Goal: Task Accomplishment & Management: Complete application form

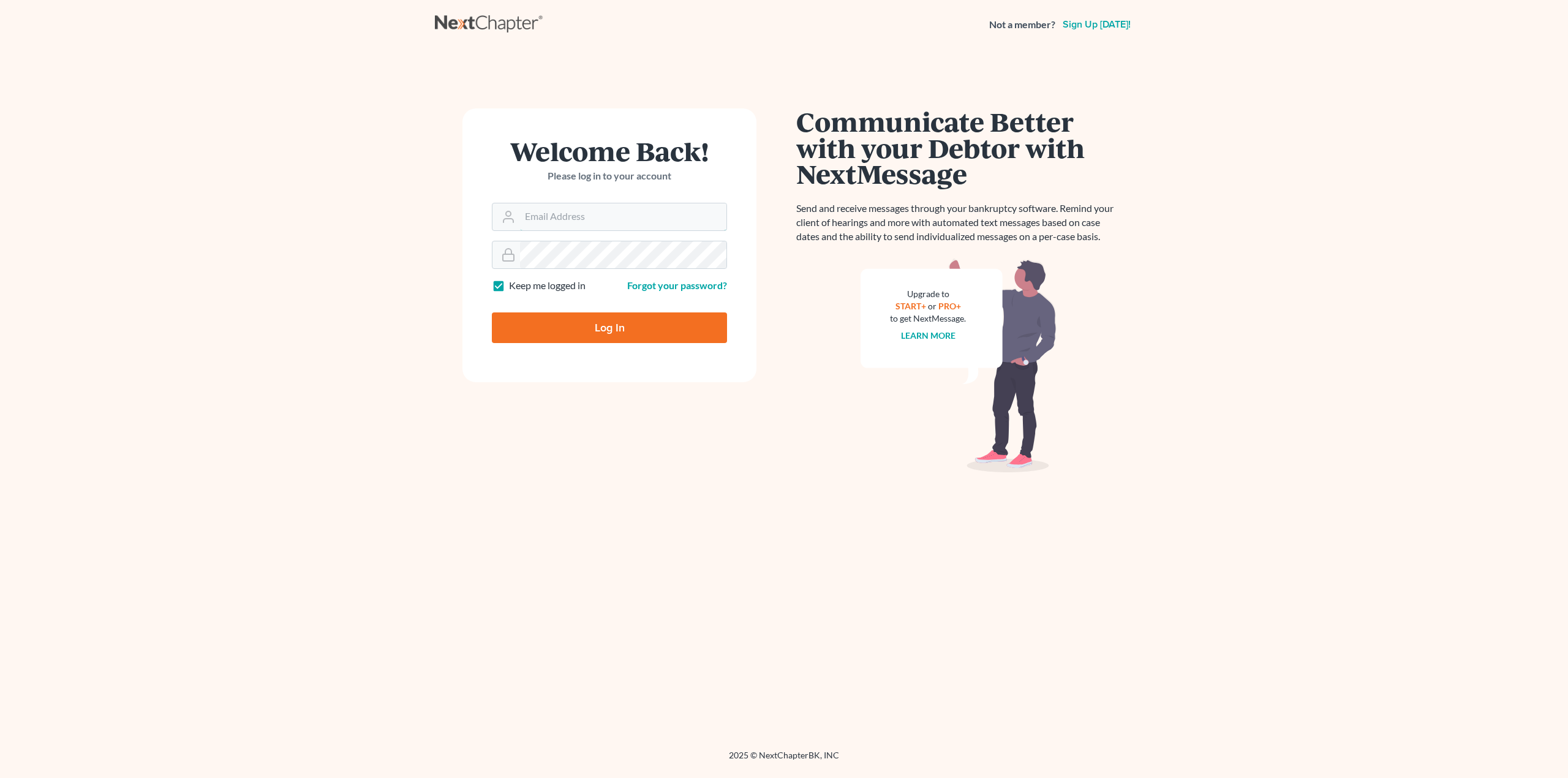
type input "[EMAIL_ADDRESS][DOMAIN_NAME]"
click at [591, 327] on input "Log In" at bounding box center [609, 328] width 235 height 31
type input "Thinking..."
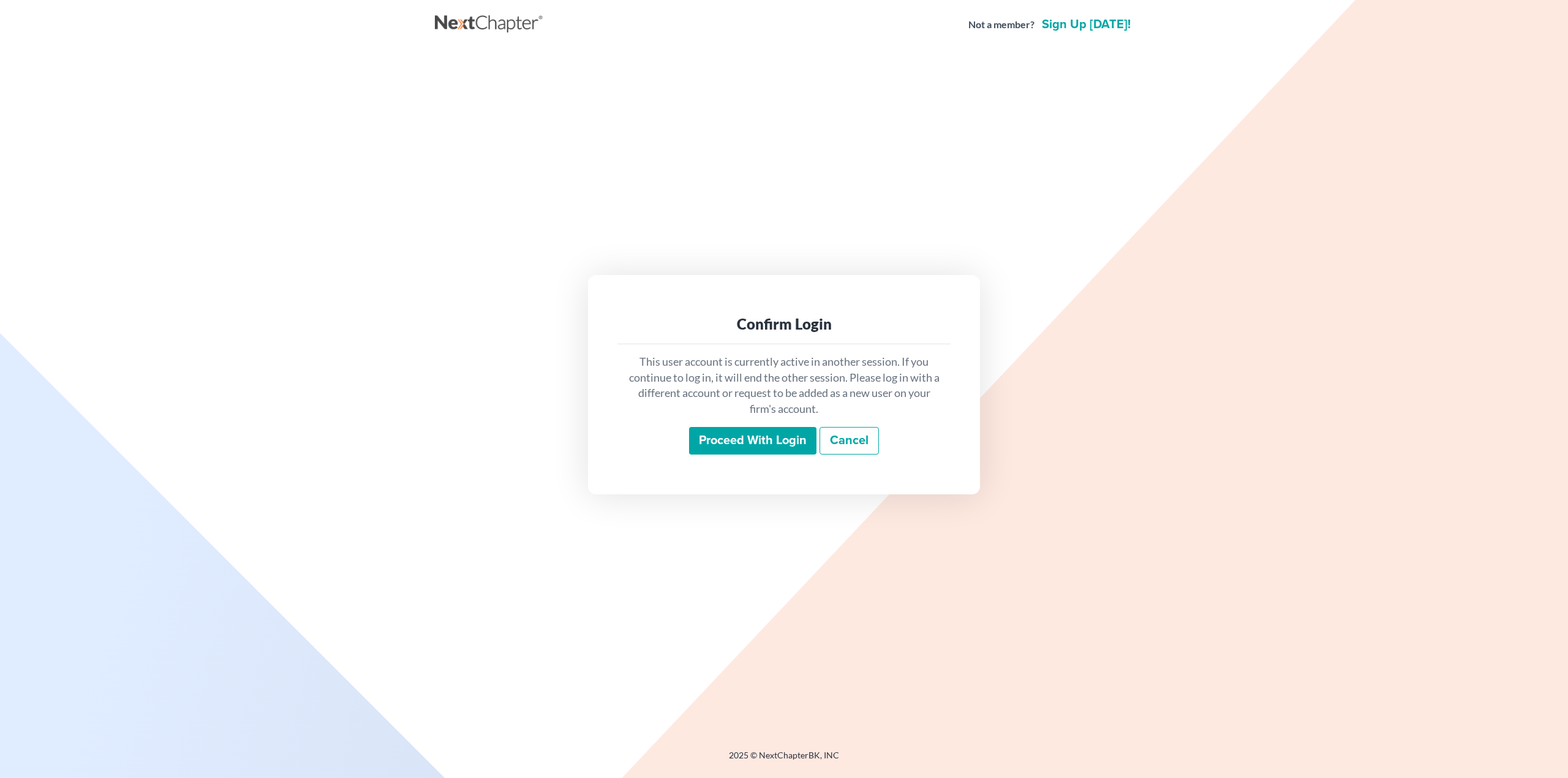
click at [761, 444] on input "Proceed with login" at bounding box center [753, 440] width 128 height 28
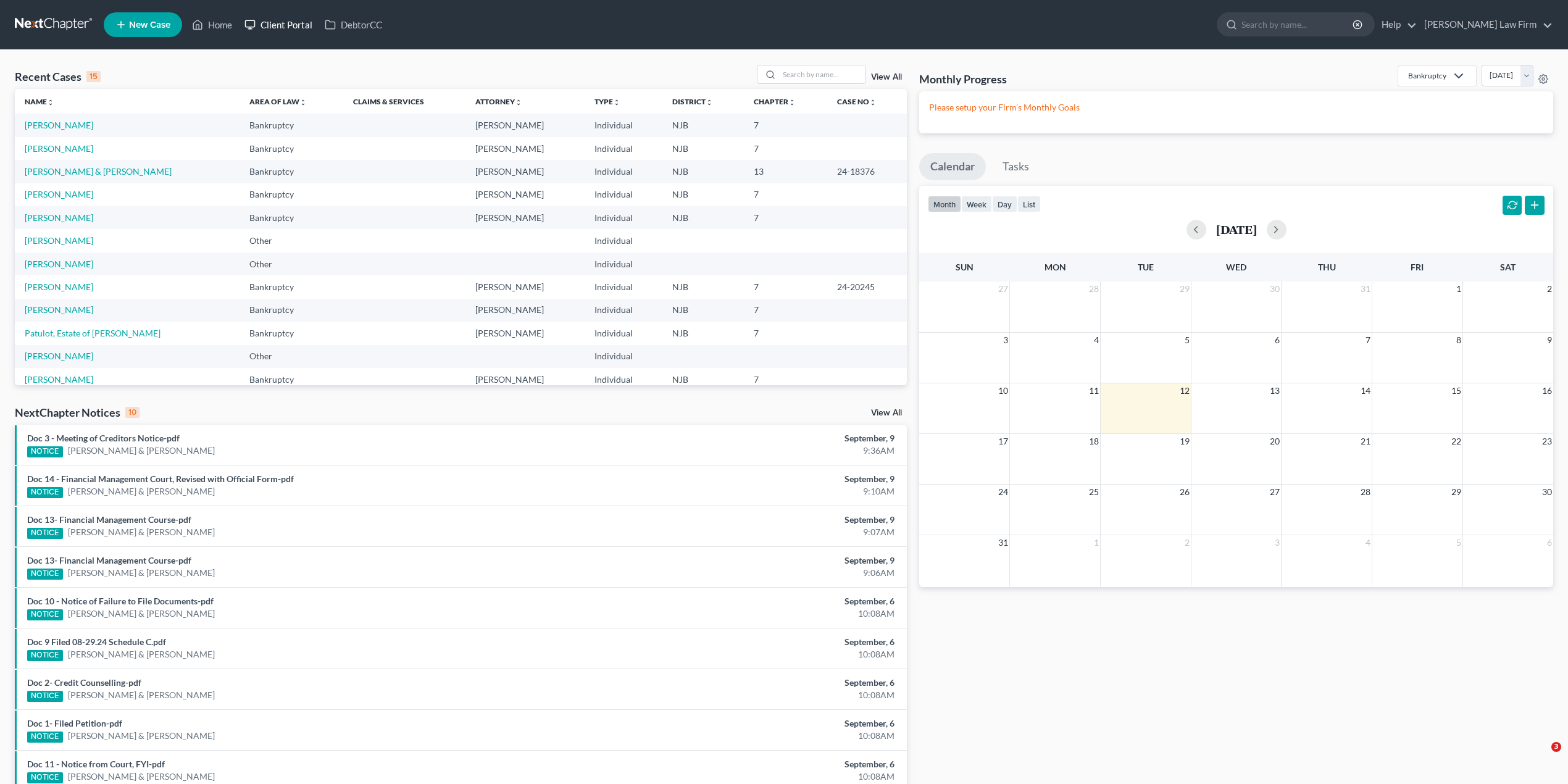
click at [287, 21] on link "Client Portal" at bounding box center [278, 24] width 81 height 22
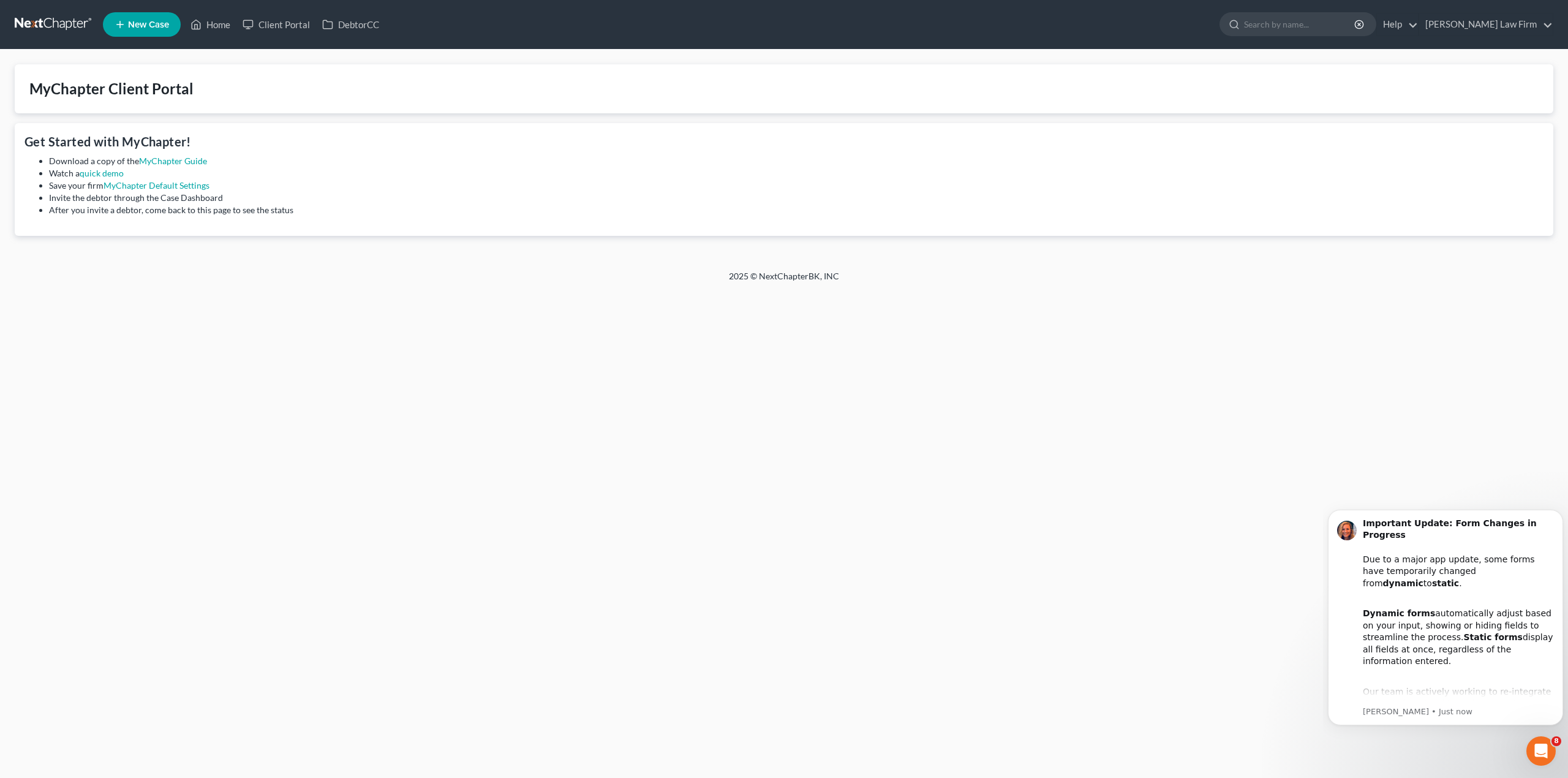
click at [1549, 756] on div "Open Intercom Messenger" at bounding box center [1541, 751] width 40 height 40
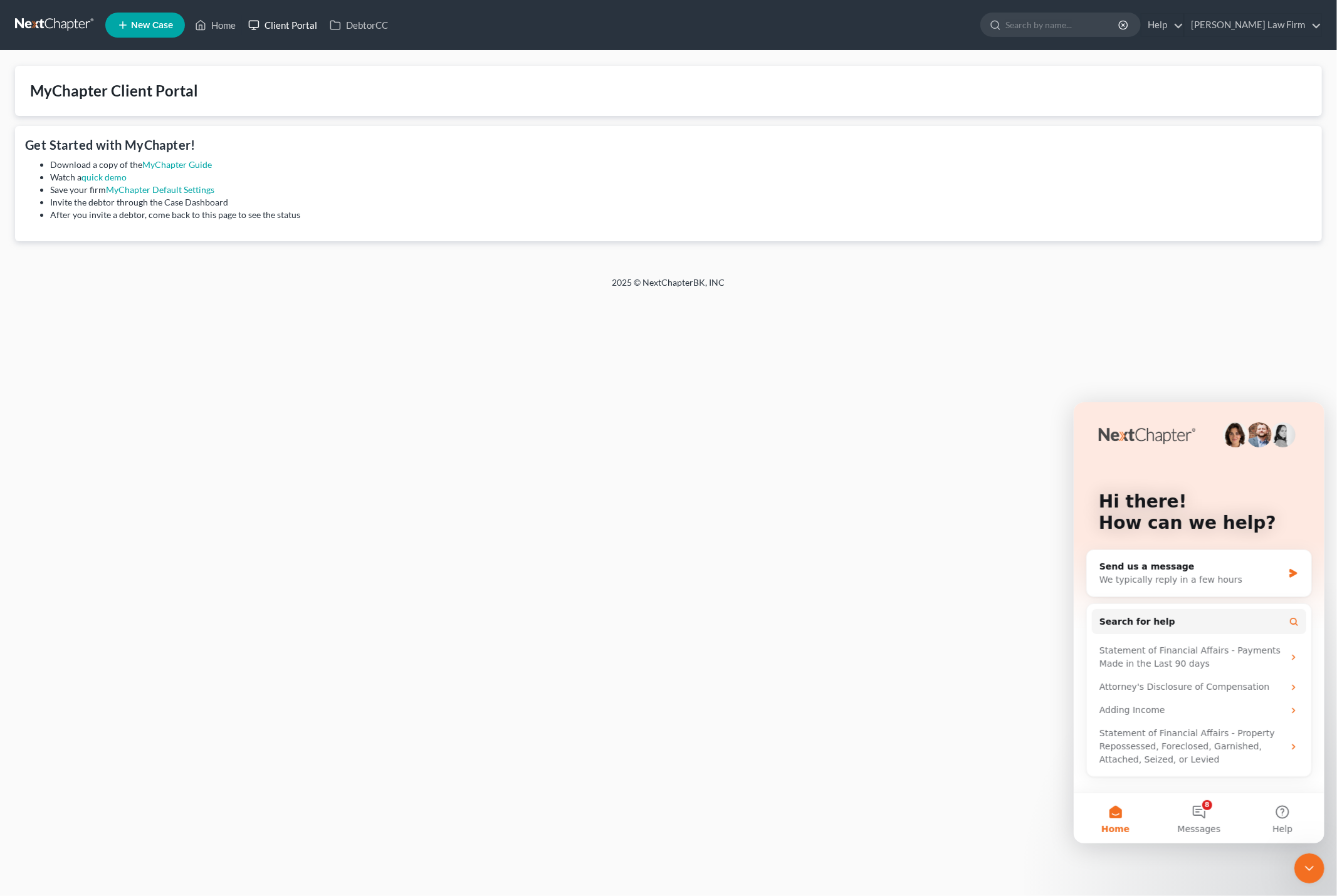
click at [289, 29] on link "Client Portal" at bounding box center [283, 25] width 82 height 22
click at [222, 30] on link "Home" at bounding box center [215, 25] width 53 height 22
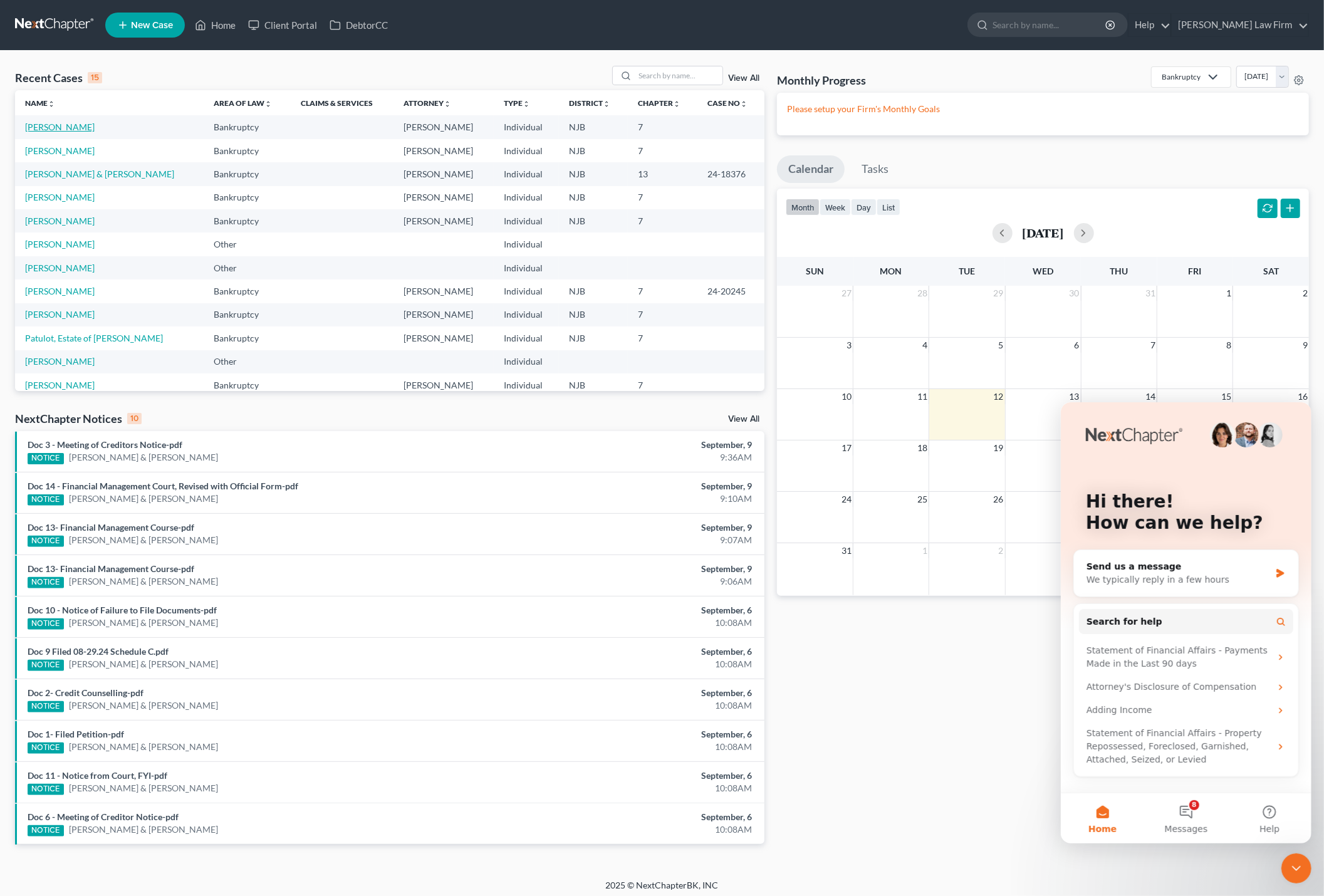
click at [69, 124] on link "Stanziano, Gabriel" at bounding box center [60, 126] width 69 height 11
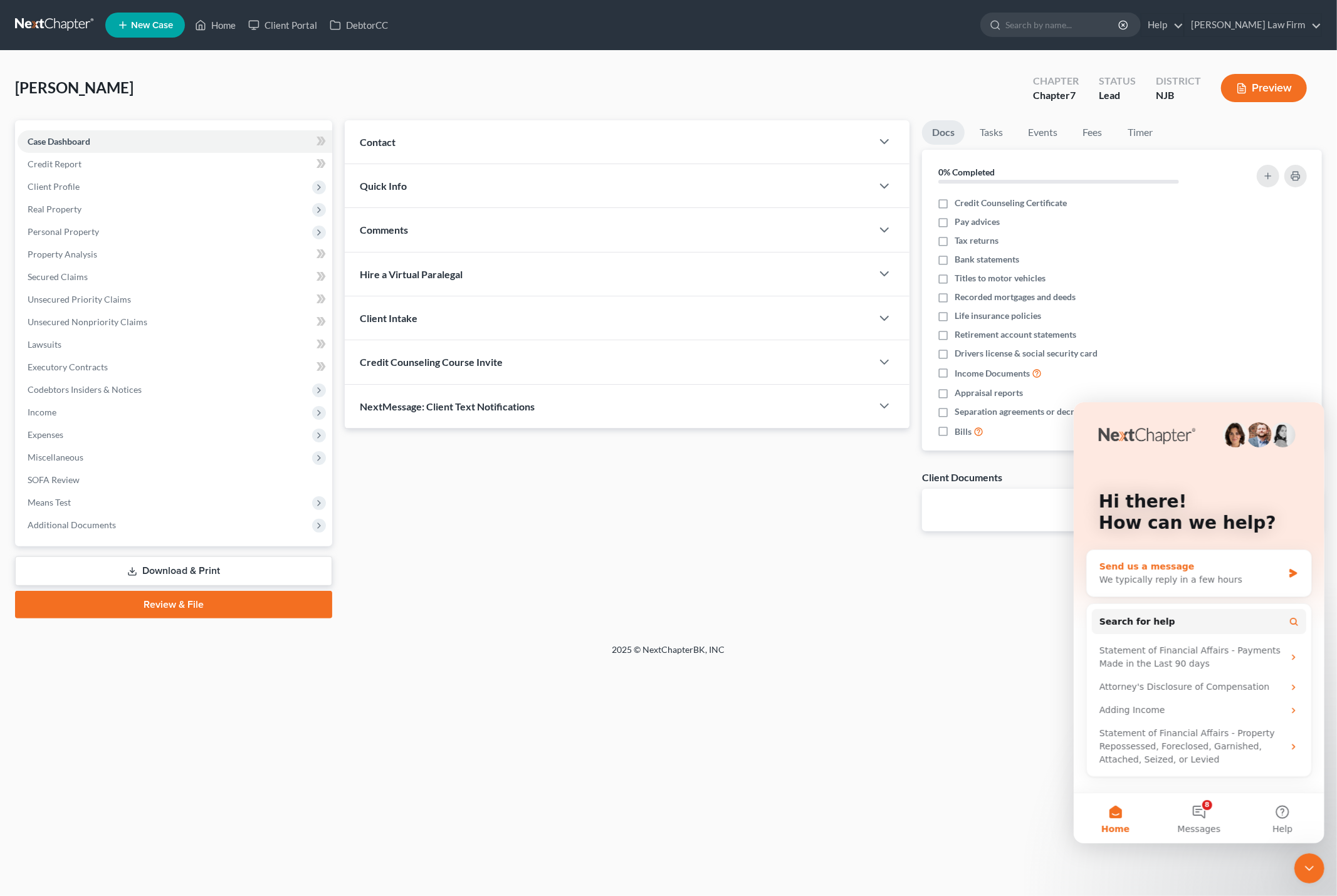
click at [1287, 568] on div "Send us a message We typically reply in a few hours" at bounding box center [1198, 573] width 224 height 46
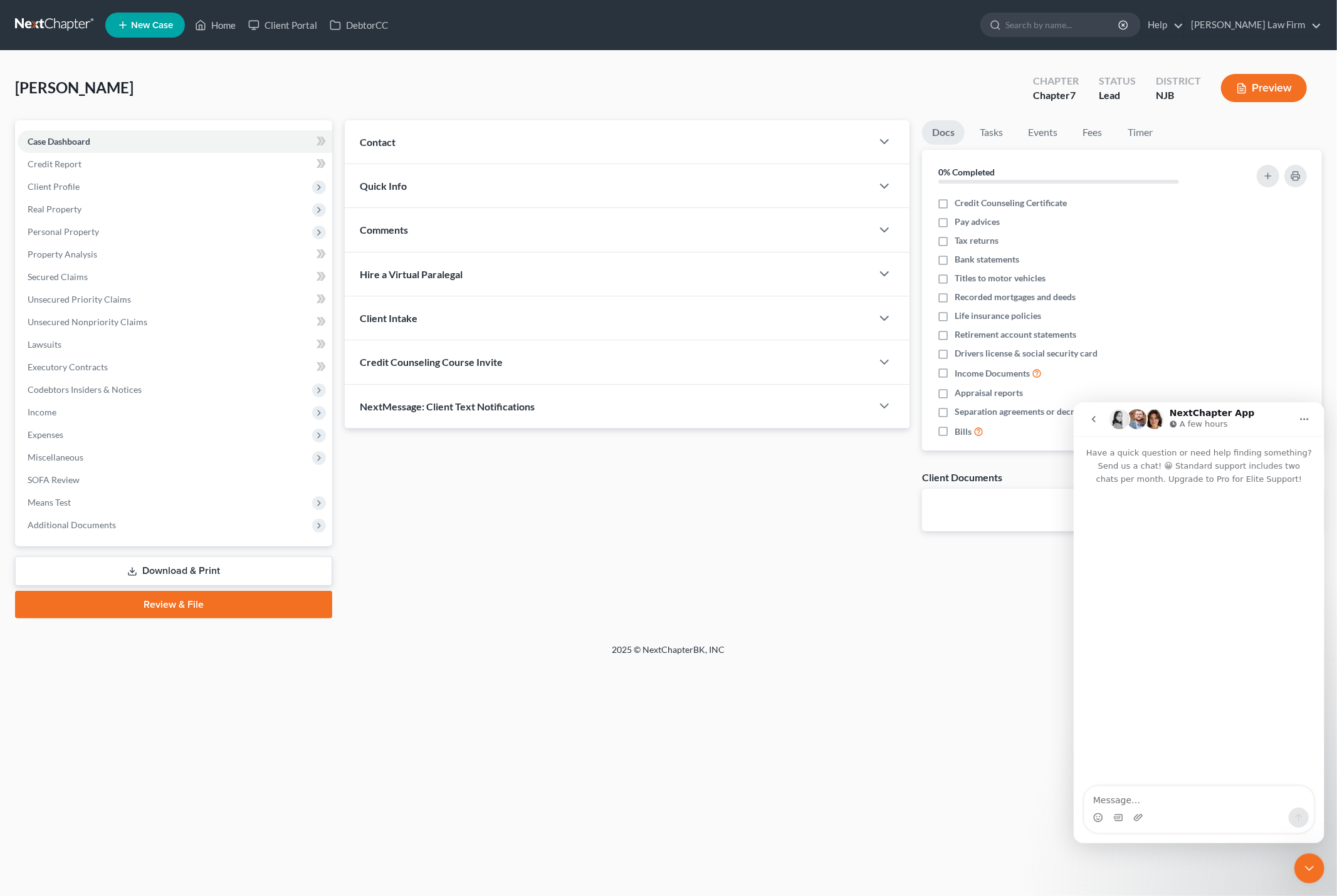
click at [1142, 795] on div "Intercom messenger" at bounding box center [1139, 817] width 13 height 20
click at [1142, 795] on textarea "Message…" at bounding box center [1198, 797] width 229 height 21
type textarea "is there a way t"
click at [876, 317] on div at bounding box center [891, 318] width 37 height 25
click at [880, 317] on icon "button" at bounding box center [885, 318] width 15 height 15
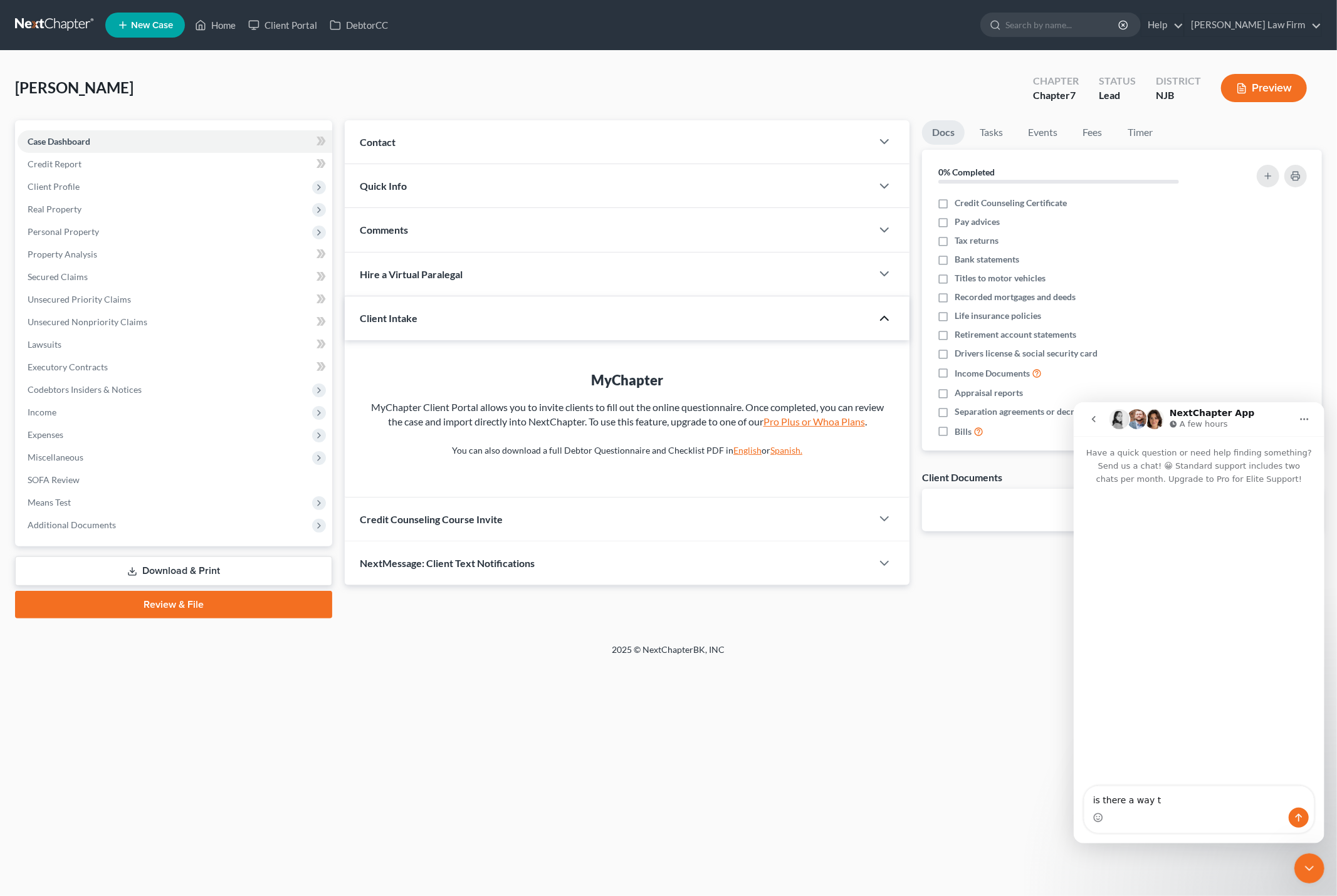
click at [807, 424] on link "Pro Plus or Whoa Plans" at bounding box center [814, 422] width 102 height 12
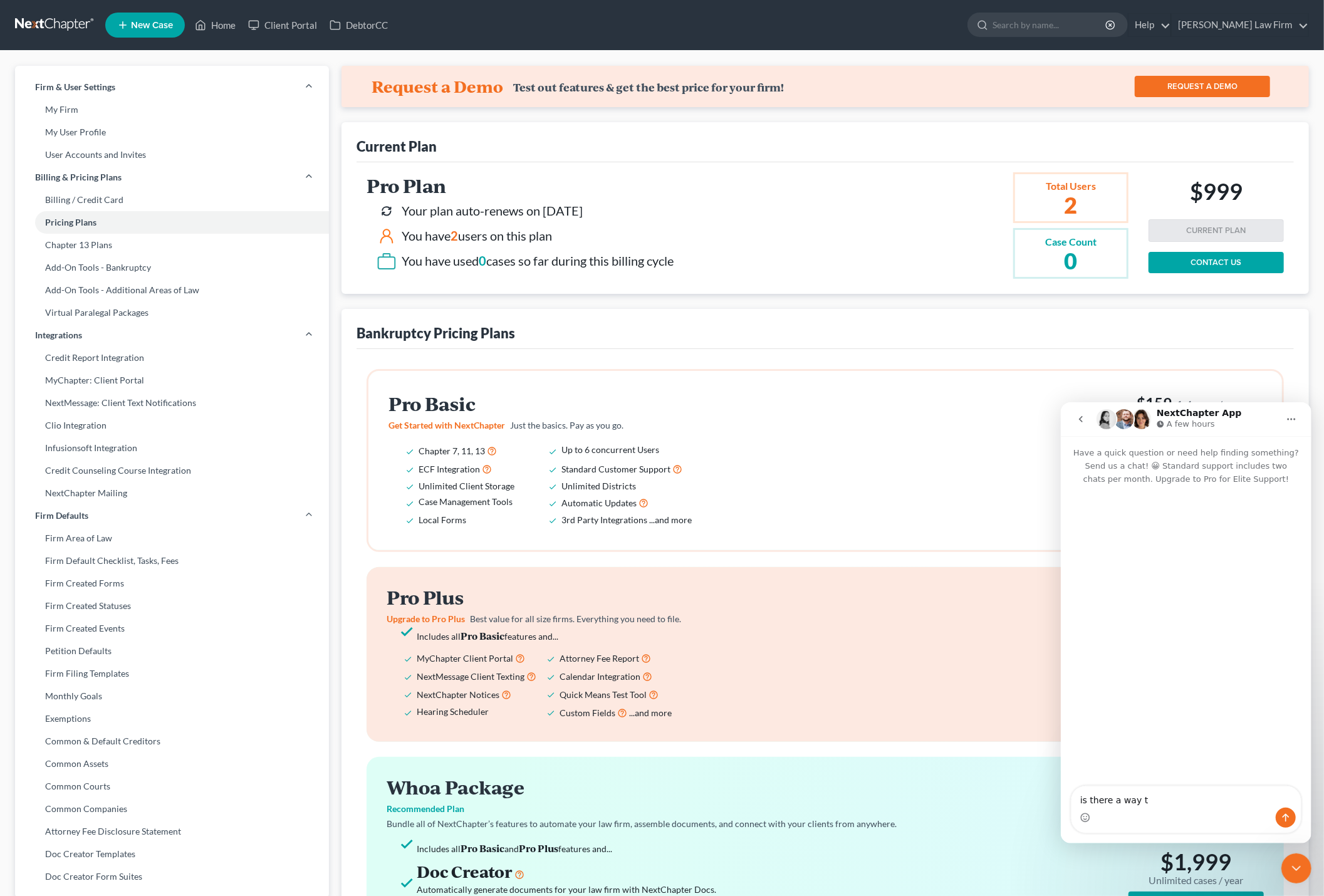
click at [145, 26] on span "New Case" at bounding box center [151, 25] width 42 height 9
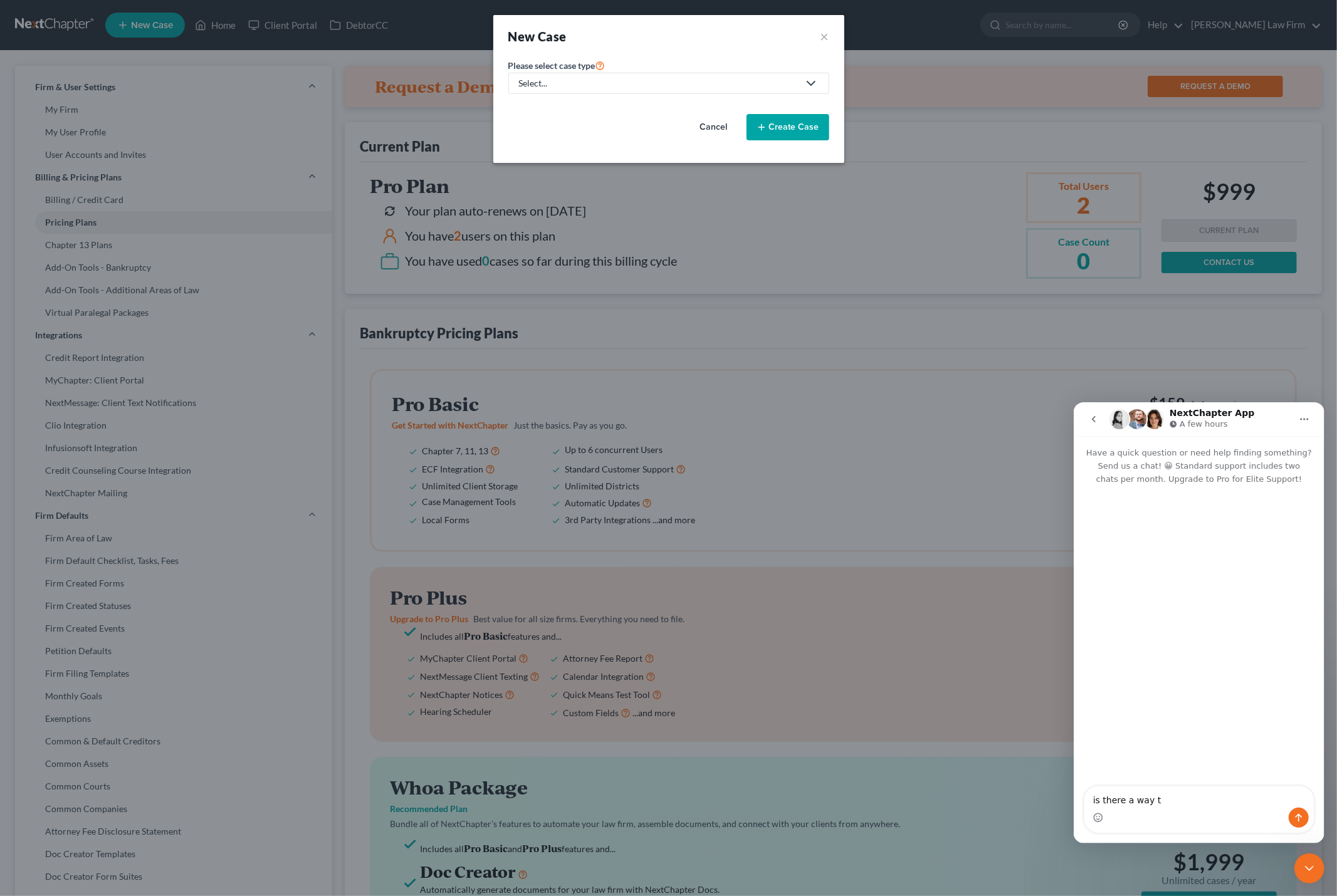
click at [708, 129] on button "Cancel" at bounding box center [714, 127] width 55 height 25
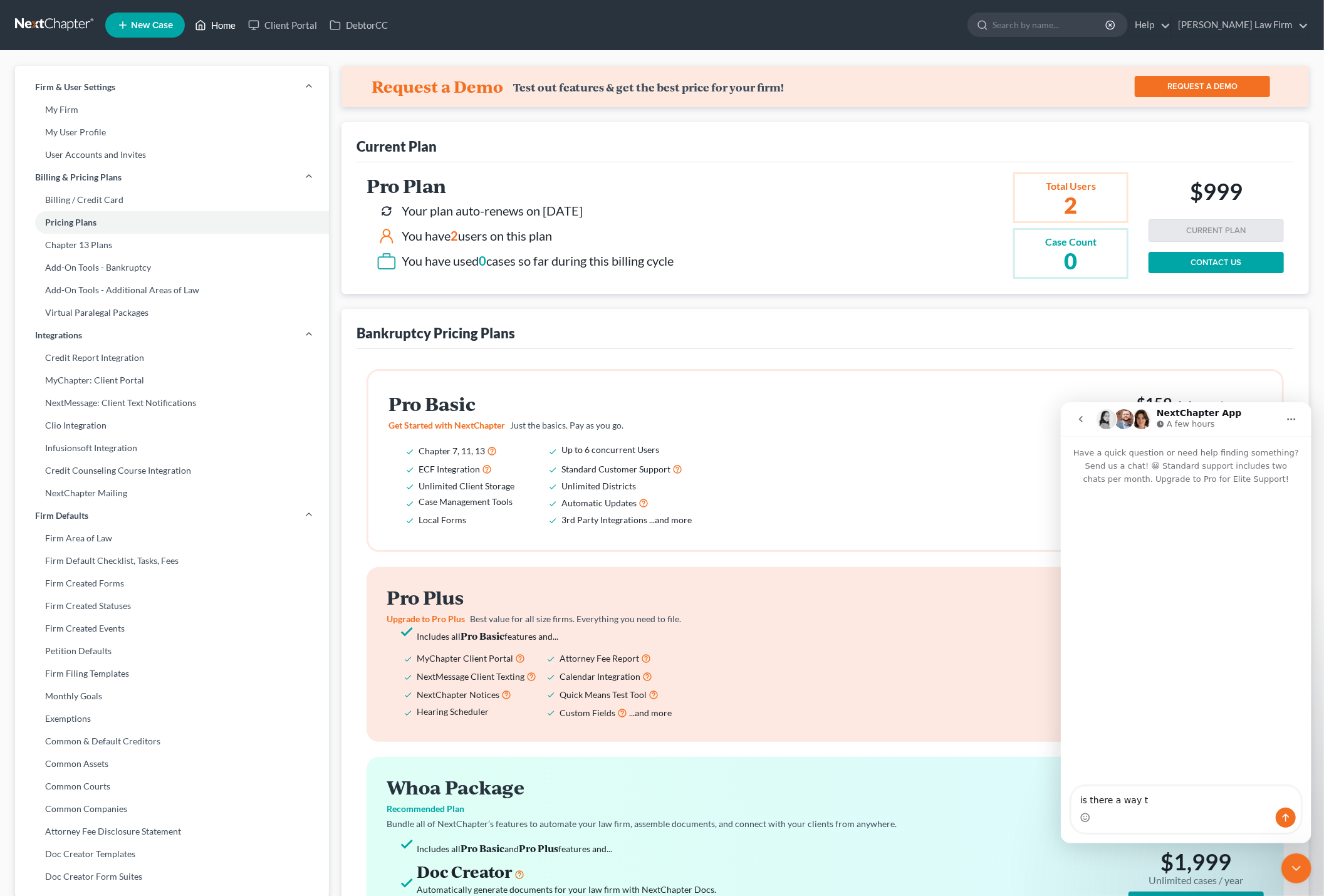
click at [221, 28] on link "Home" at bounding box center [215, 25] width 53 height 22
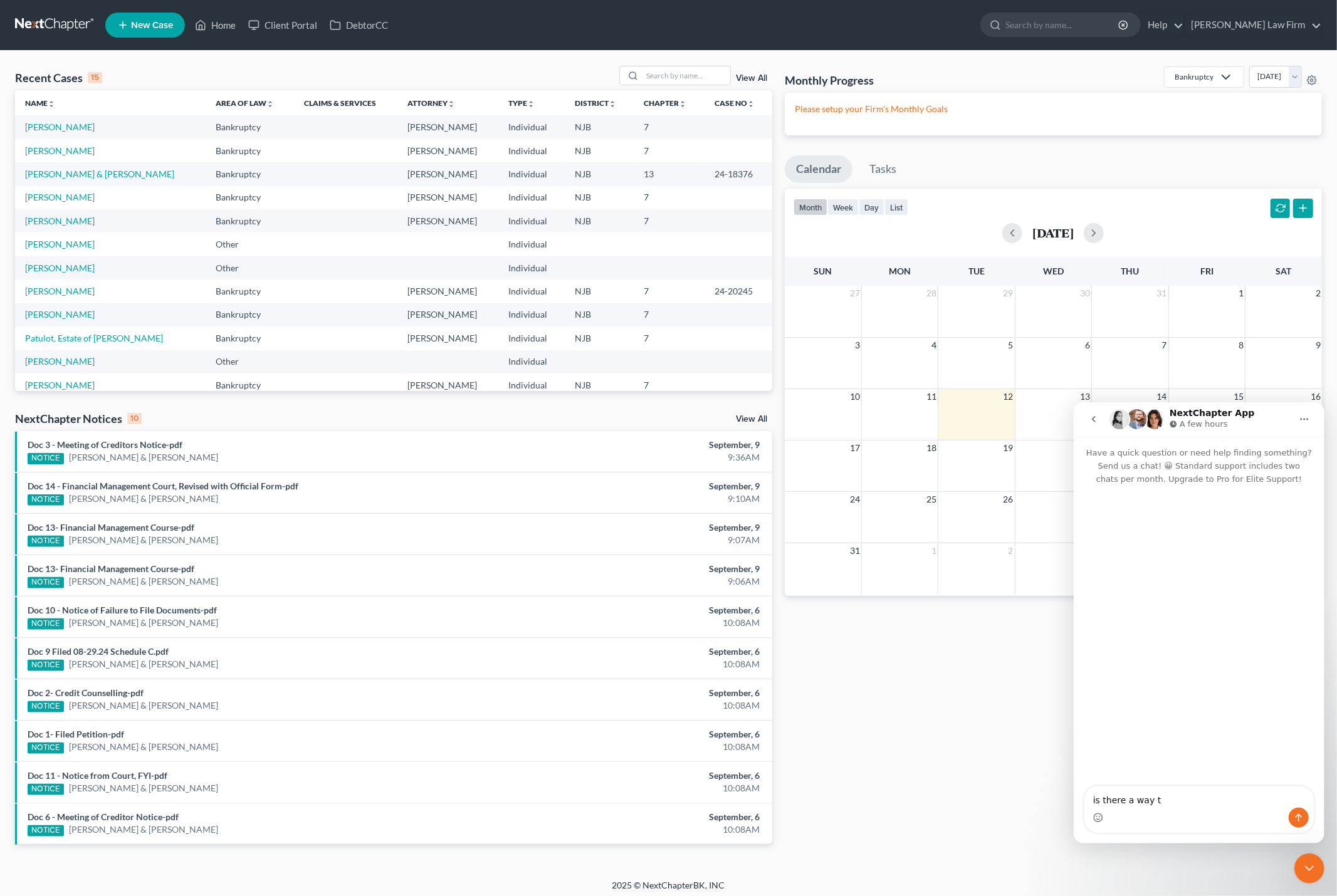
click at [148, 21] on span "New Case" at bounding box center [151, 25] width 42 height 9
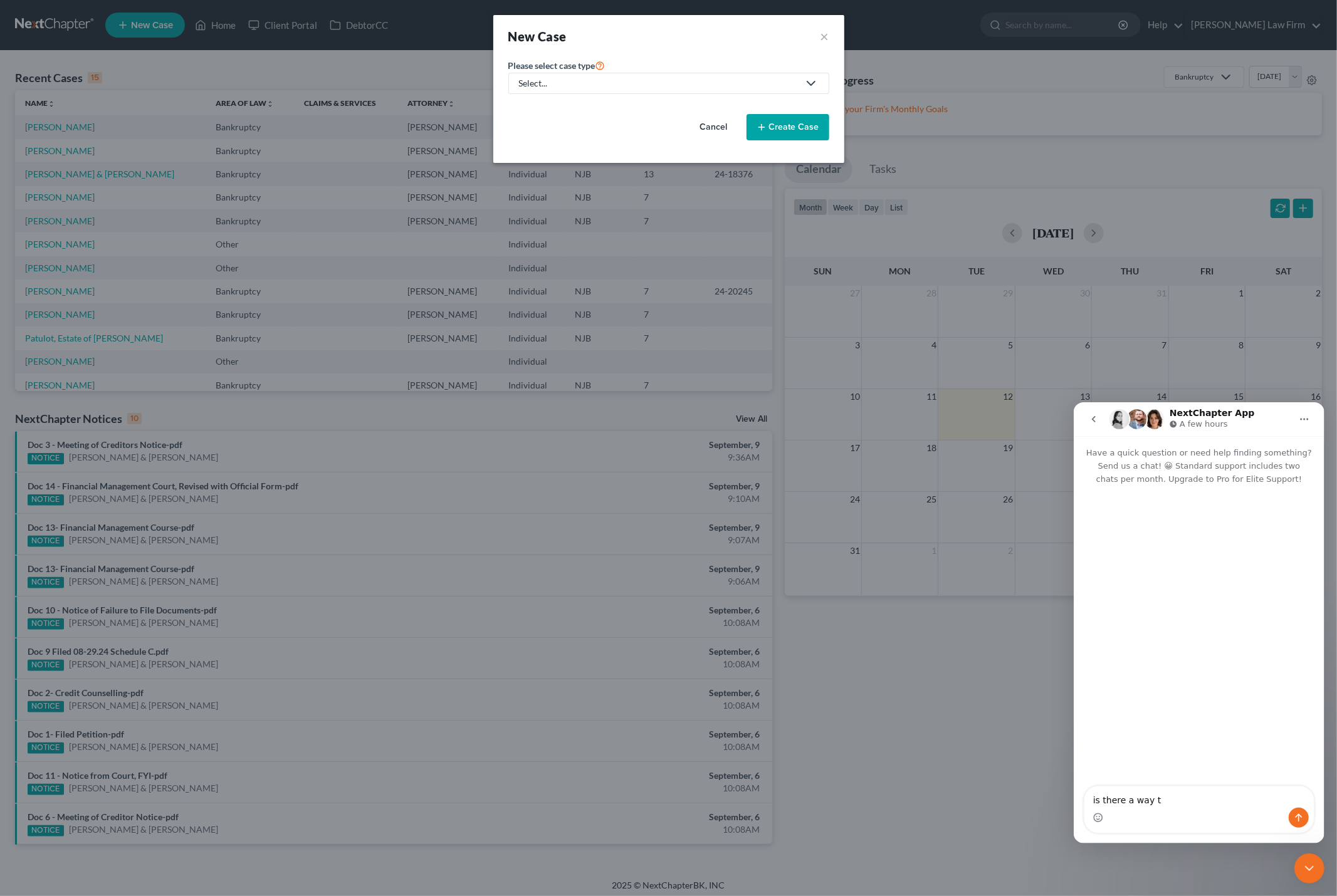
click at [805, 78] on icon at bounding box center [811, 83] width 15 height 15
click at [554, 113] on div "Bankruptcy" at bounding box center [542, 108] width 45 height 12
select select "51"
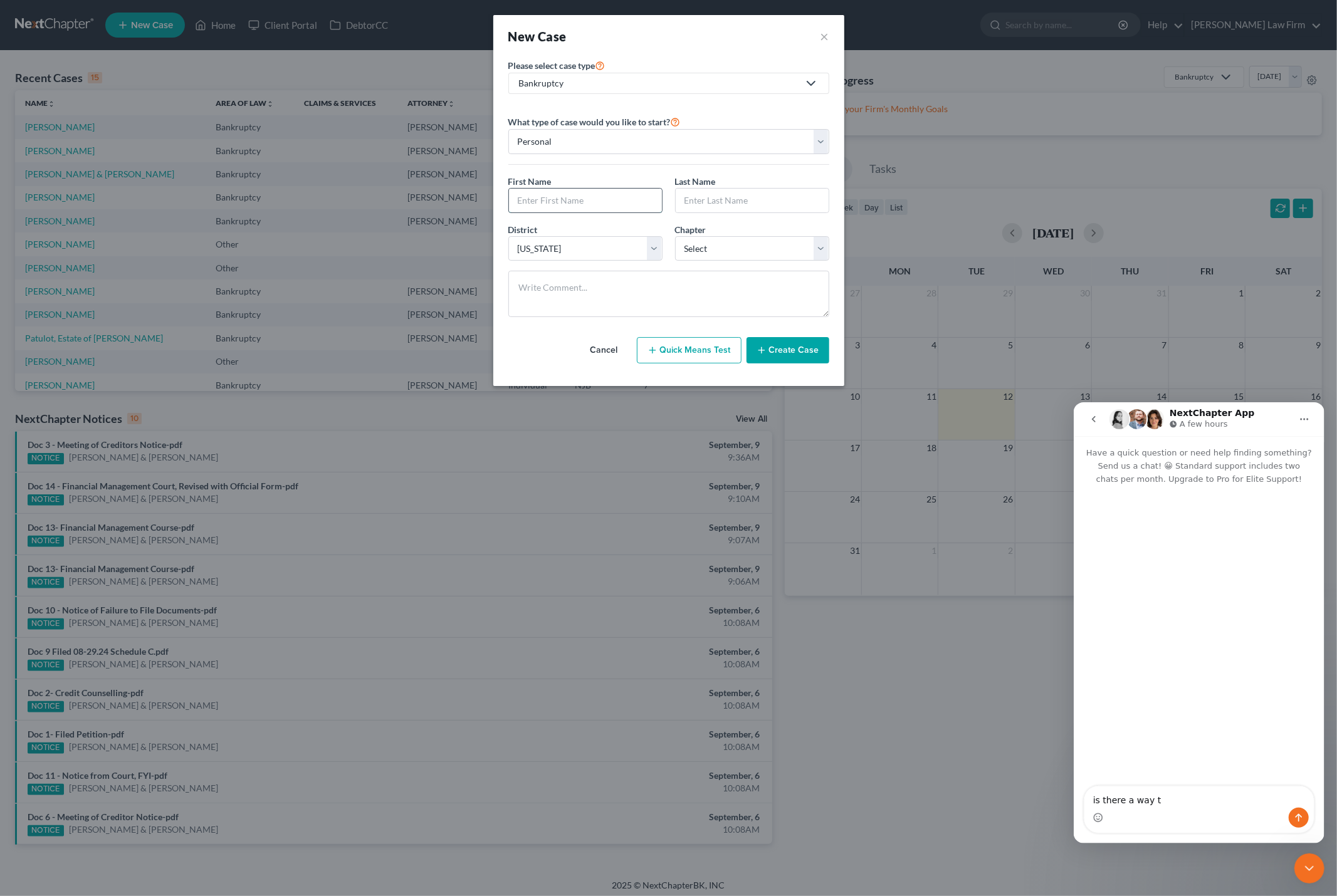
click at [567, 192] on input "text" at bounding box center [585, 200] width 153 height 24
click at [566, 198] on input "text" at bounding box center [585, 200] width 153 height 24
type input "Leonardo"
type input "Palermo"
click at [790, 254] on select "Select 7 11 12 13" at bounding box center [752, 249] width 155 height 25
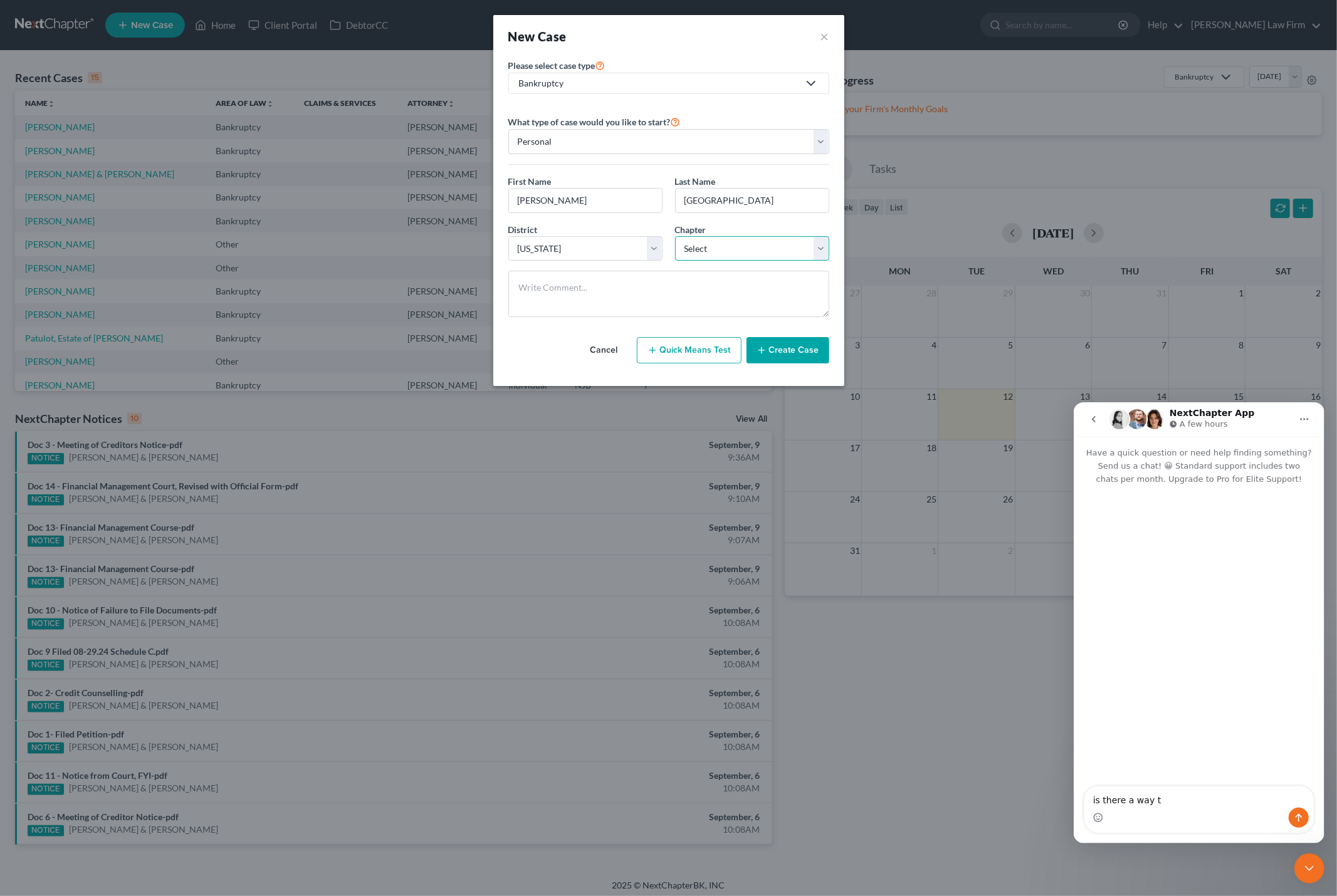
select select "0"
click at [676, 237] on select "Select 7 11 12 13" at bounding box center [752, 249] width 155 height 25
click at [780, 352] on button "Create Case" at bounding box center [788, 350] width 83 height 26
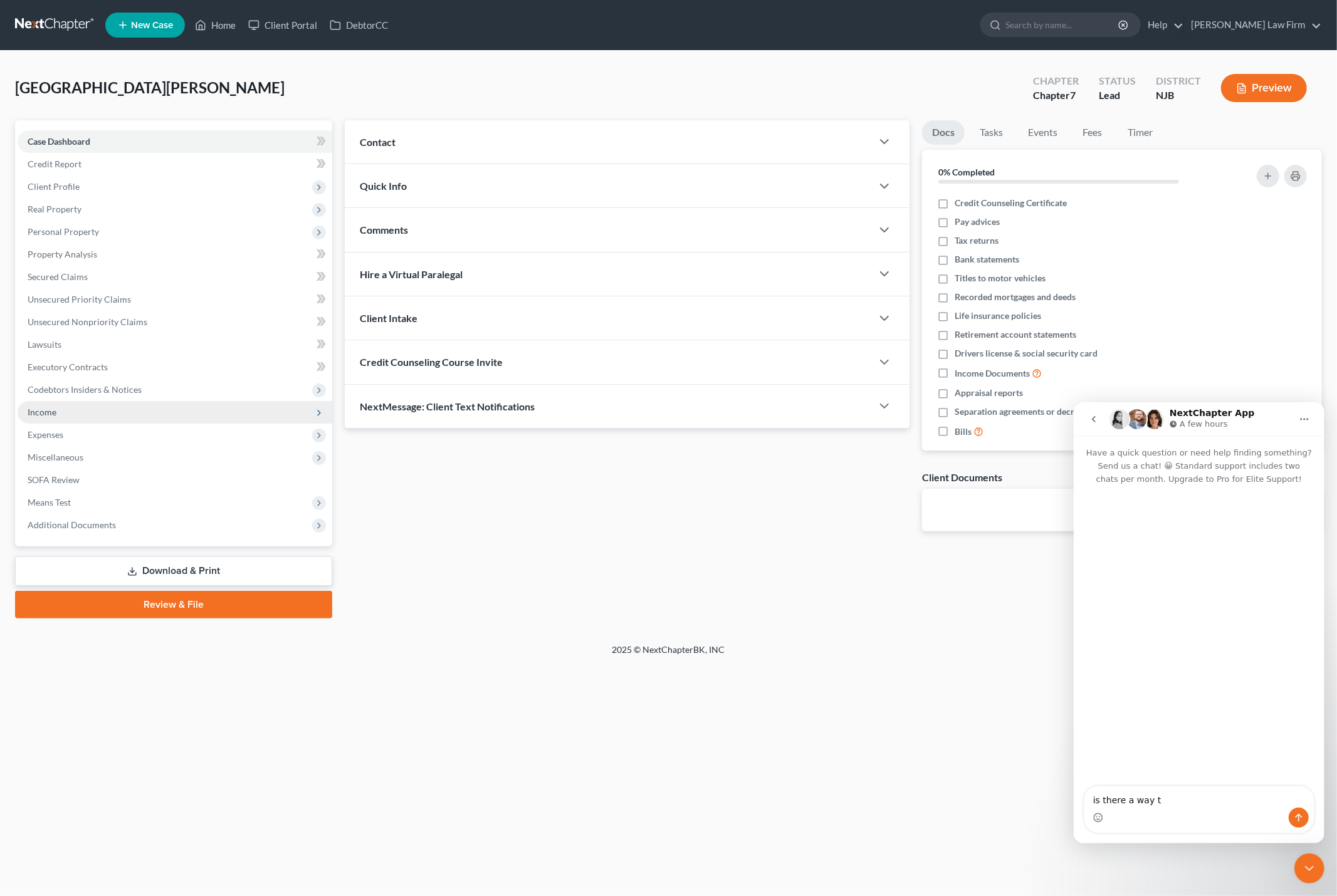
click at [217, 411] on span "Income" at bounding box center [174, 412] width 315 height 22
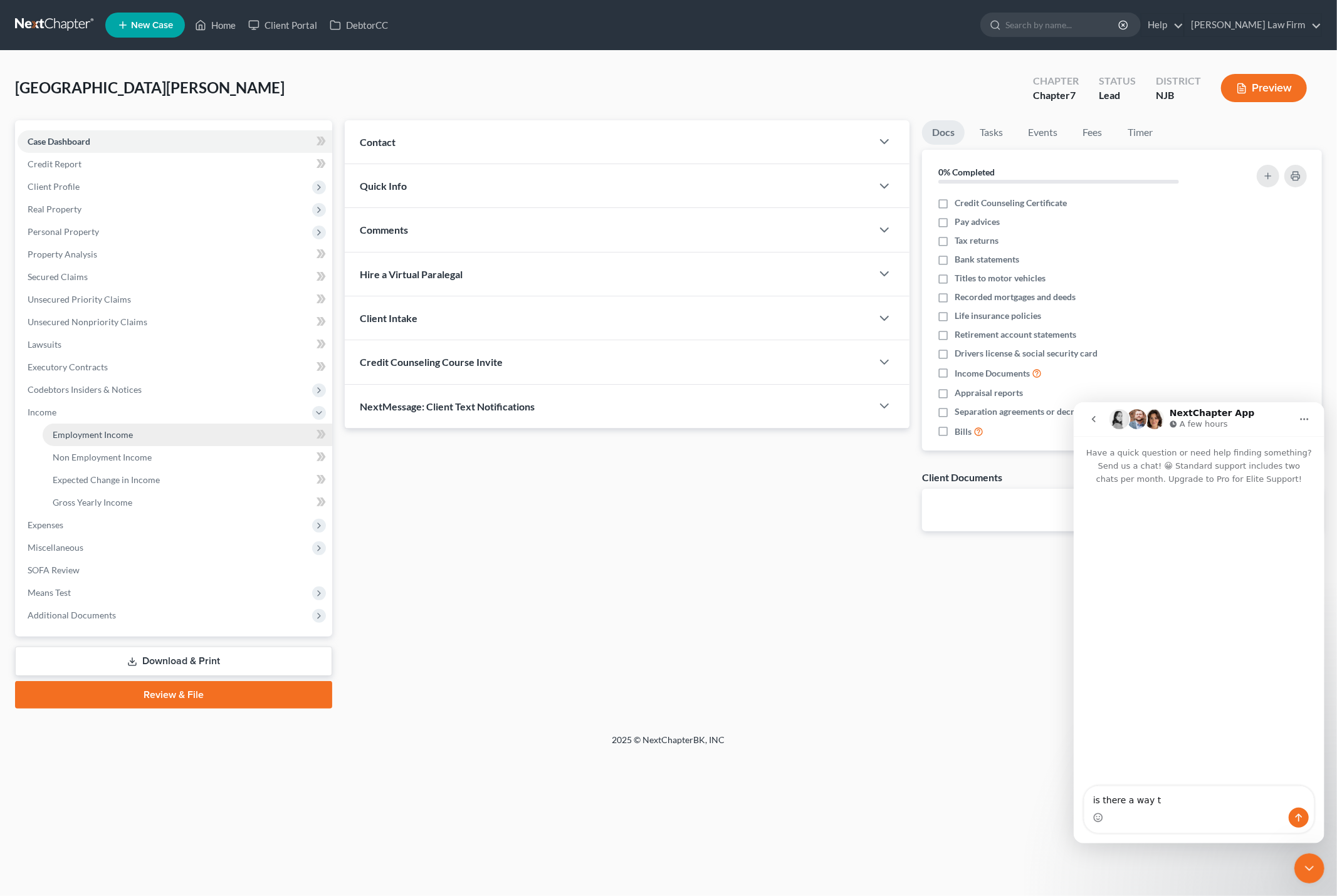
click at [169, 435] on link "Employment Income" at bounding box center [188, 435] width 289 height 22
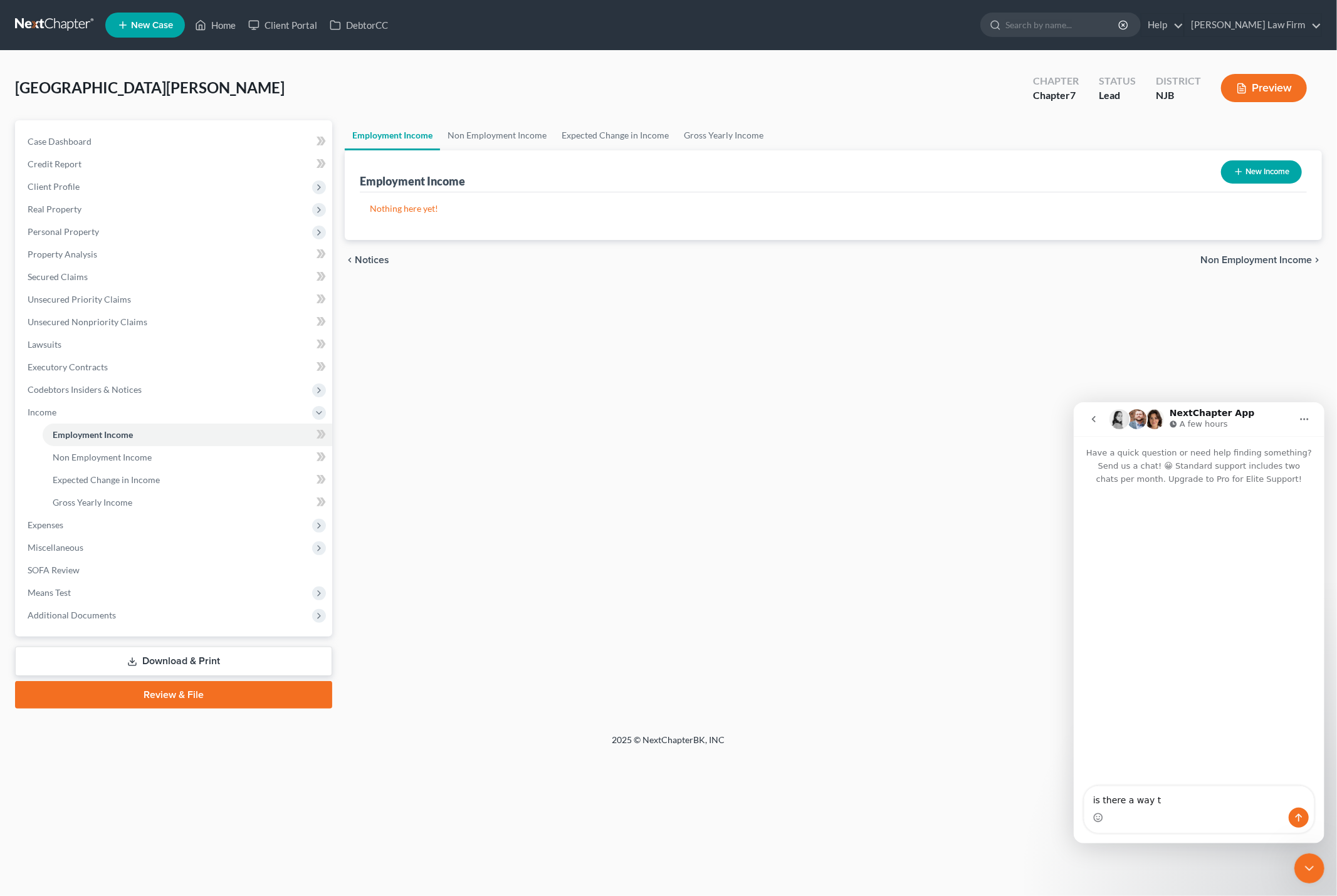
click at [1239, 85] on icon "button" at bounding box center [1242, 88] width 12 height 12
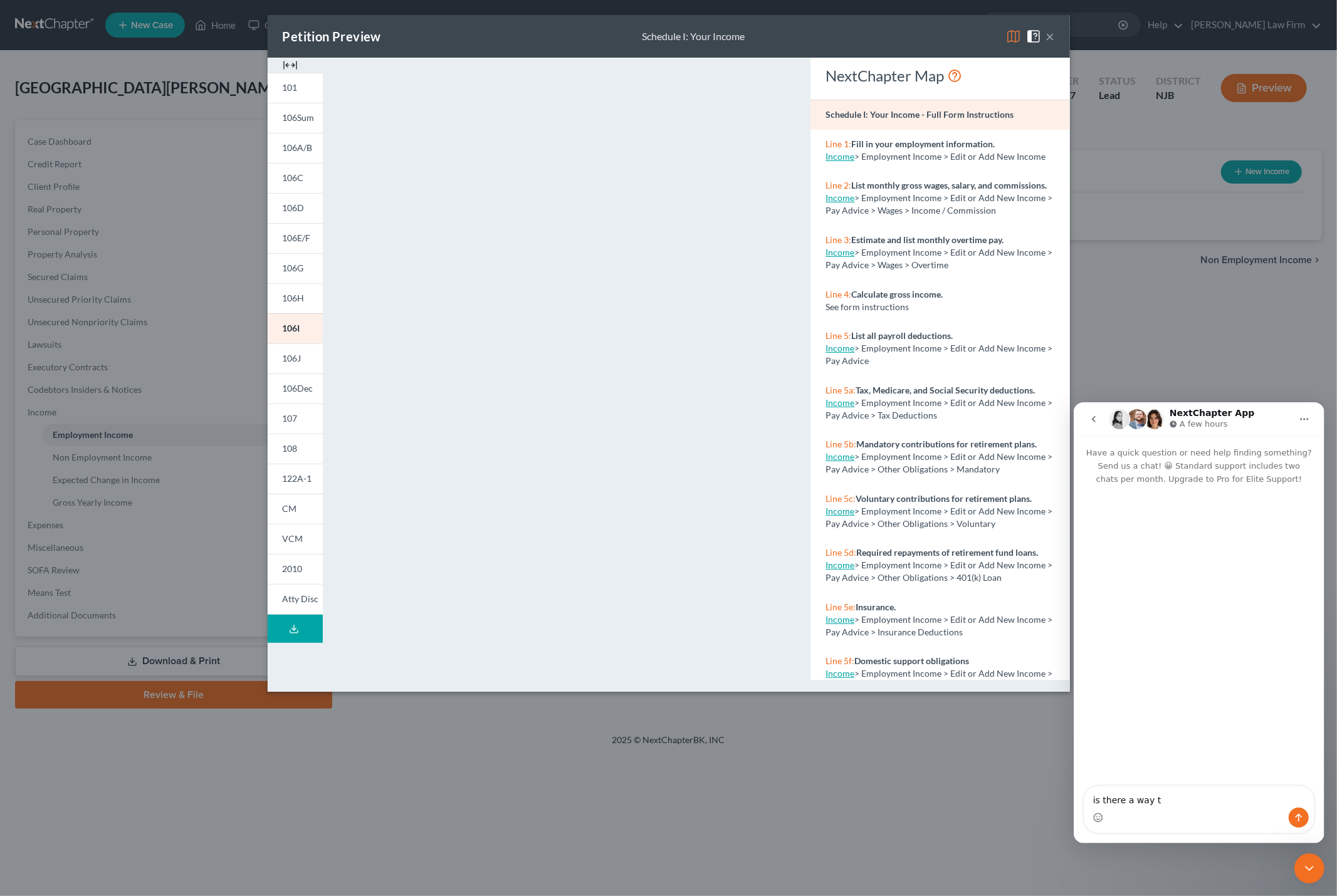
click at [1046, 31] on span at bounding box center [1036, 35] width 20 height 11
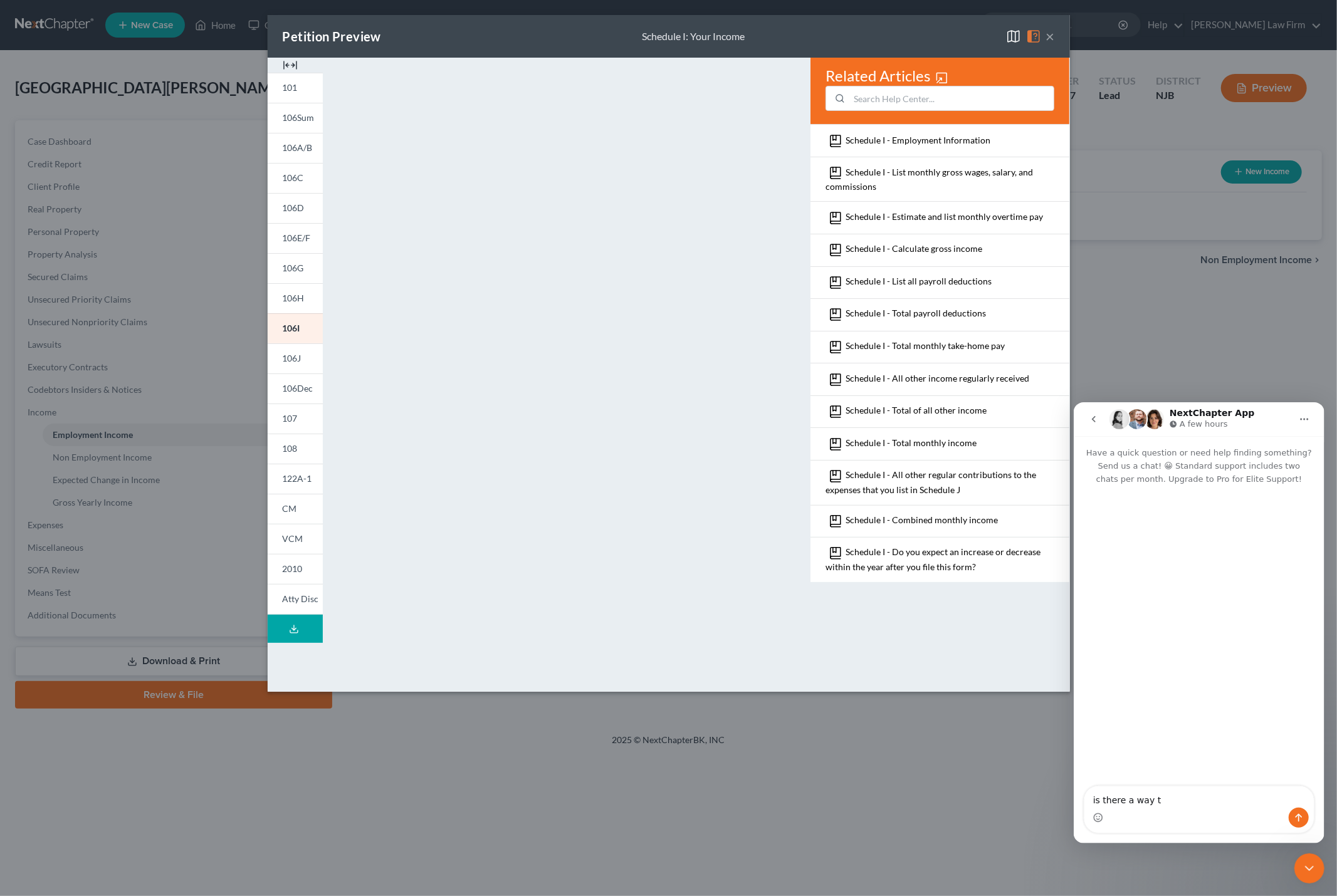
click at [1053, 36] on button "×" at bounding box center [1050, 36] width 9 height 15
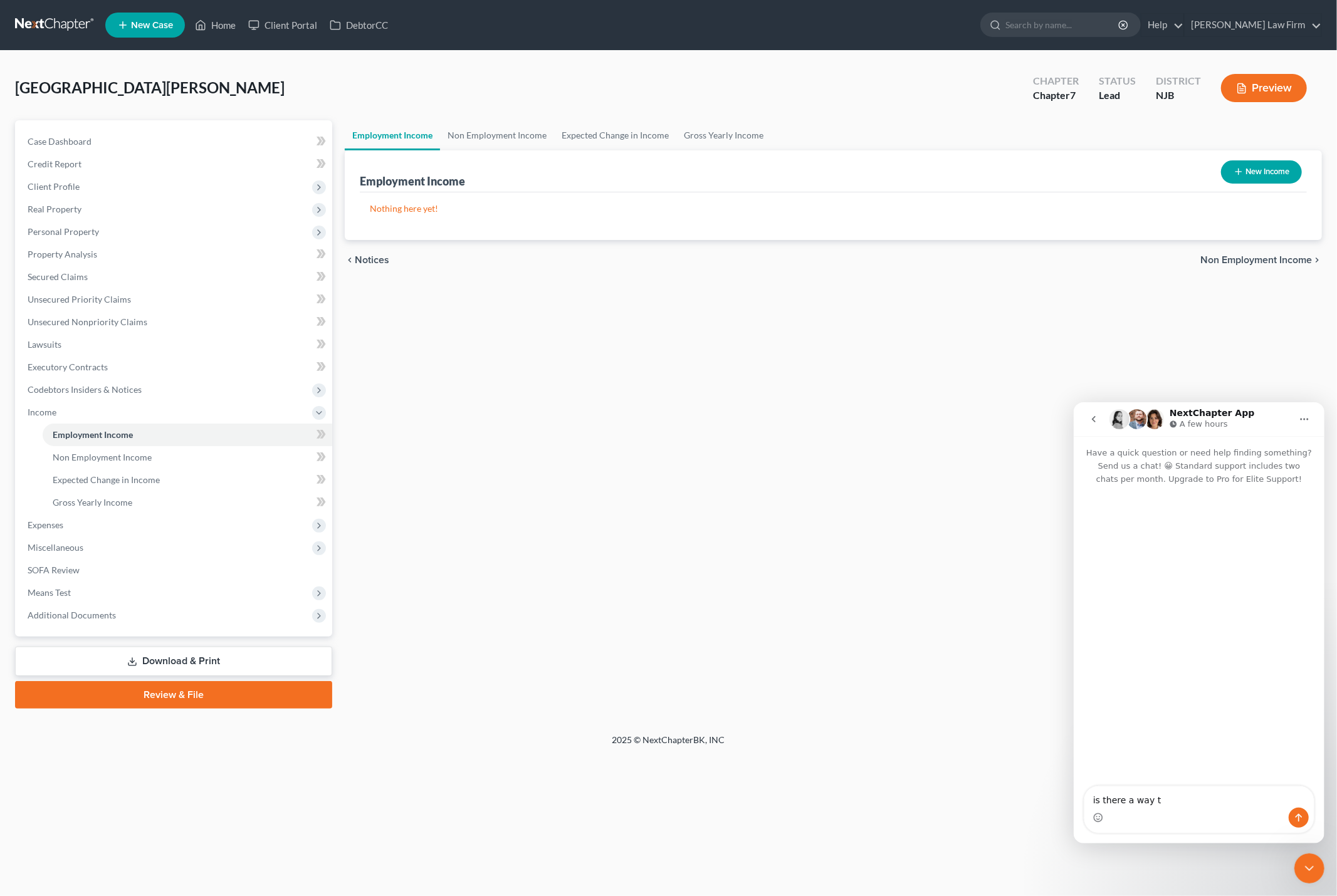
click at [196, 662] on link "Download & Print" at bounding box center [174, 661] width 318 height 30
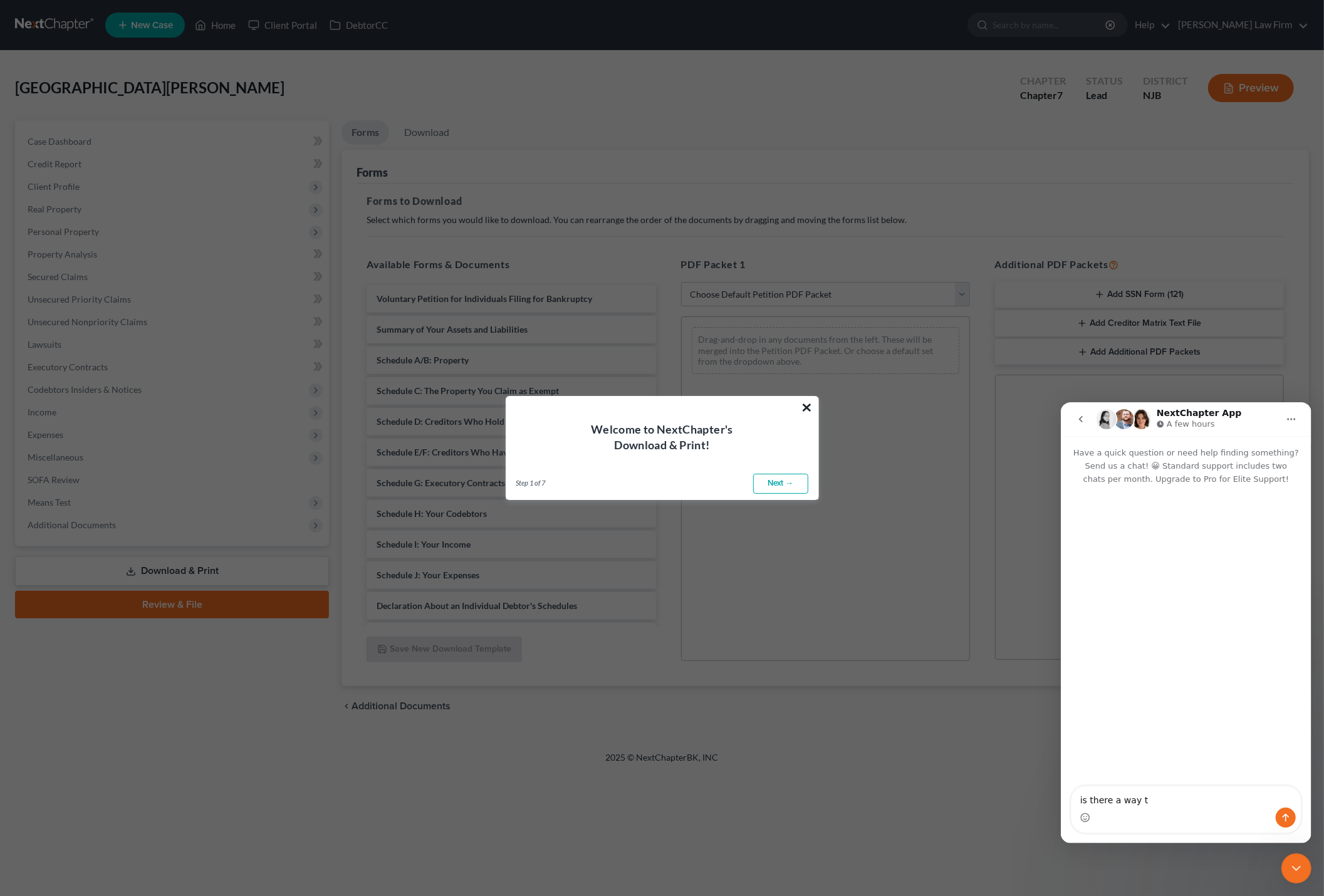
click at [810, 406] on button "×" at bounding box center [807, 407] width 12 height 20
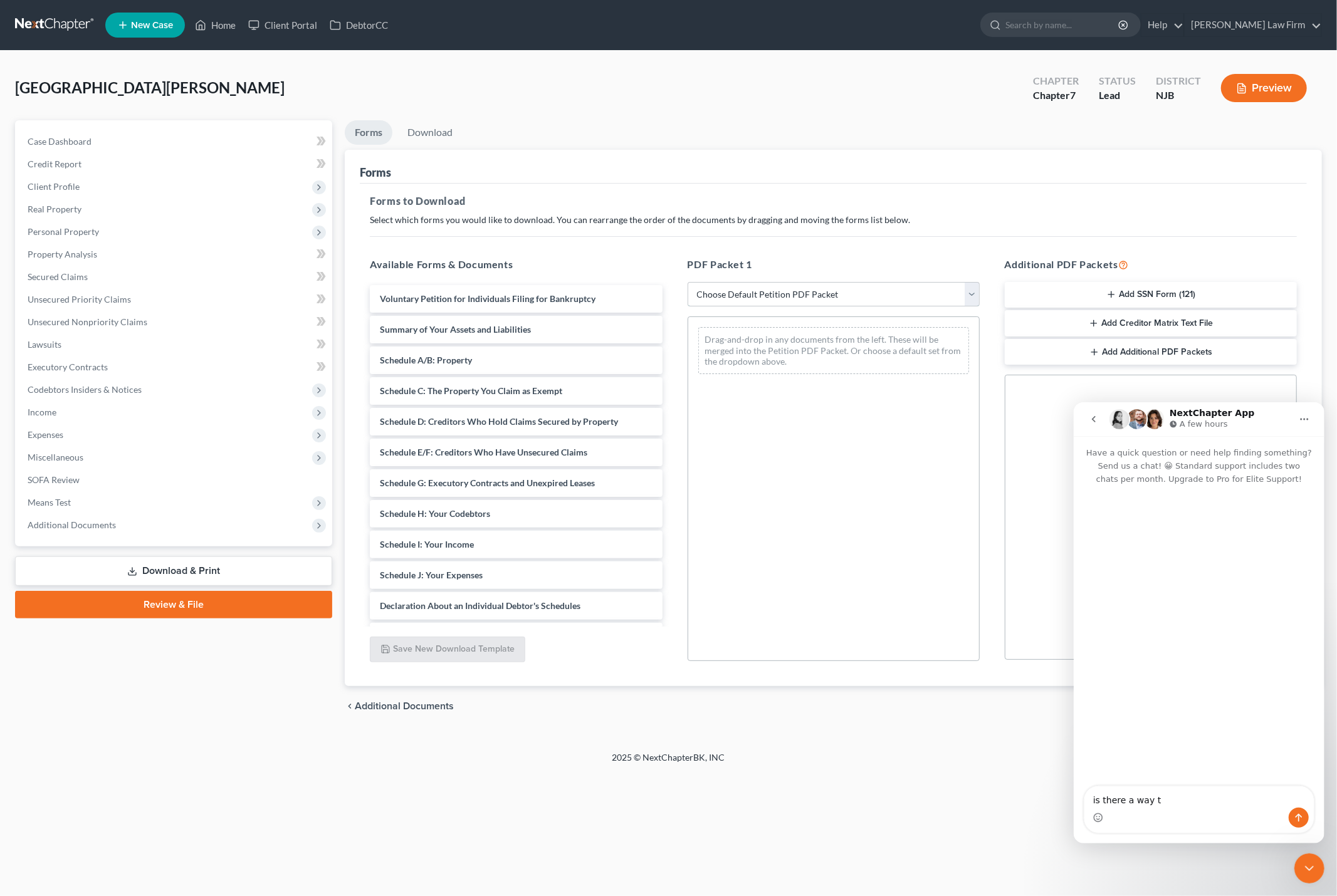
click at [978, 294] on select "Choose Default Petition PDF Packet Complete Bankruptcy Petition (all forms and …" at bounding box center [833, 294] width 292 height 25
click at [688, 282] on select "Choose Default Petition PDF Packet Complete Bankruptcy Petition (all forms and …" at bounding box center [833, 294] width 292 height 25
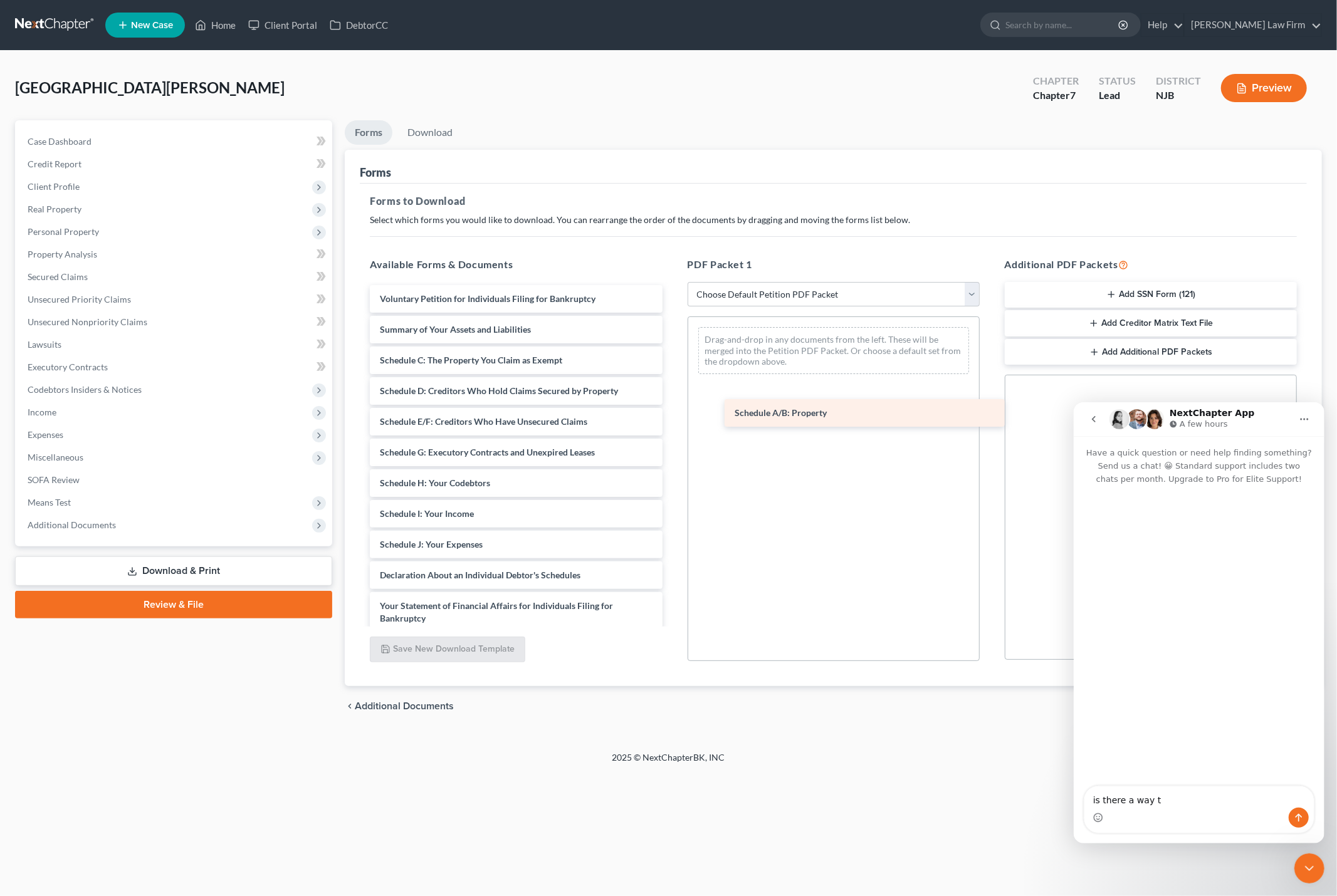
drag, startPoint x: 430, startPoint y: 361, endPoint x: 785, endPoint y: 417, distance: 359.4
click at [672, 416] on div "Schedule A/B: Property Voluntary Petition for Individuals Filing for Bankruptcy…" at bounding box center [516, 563] width 313 height 556
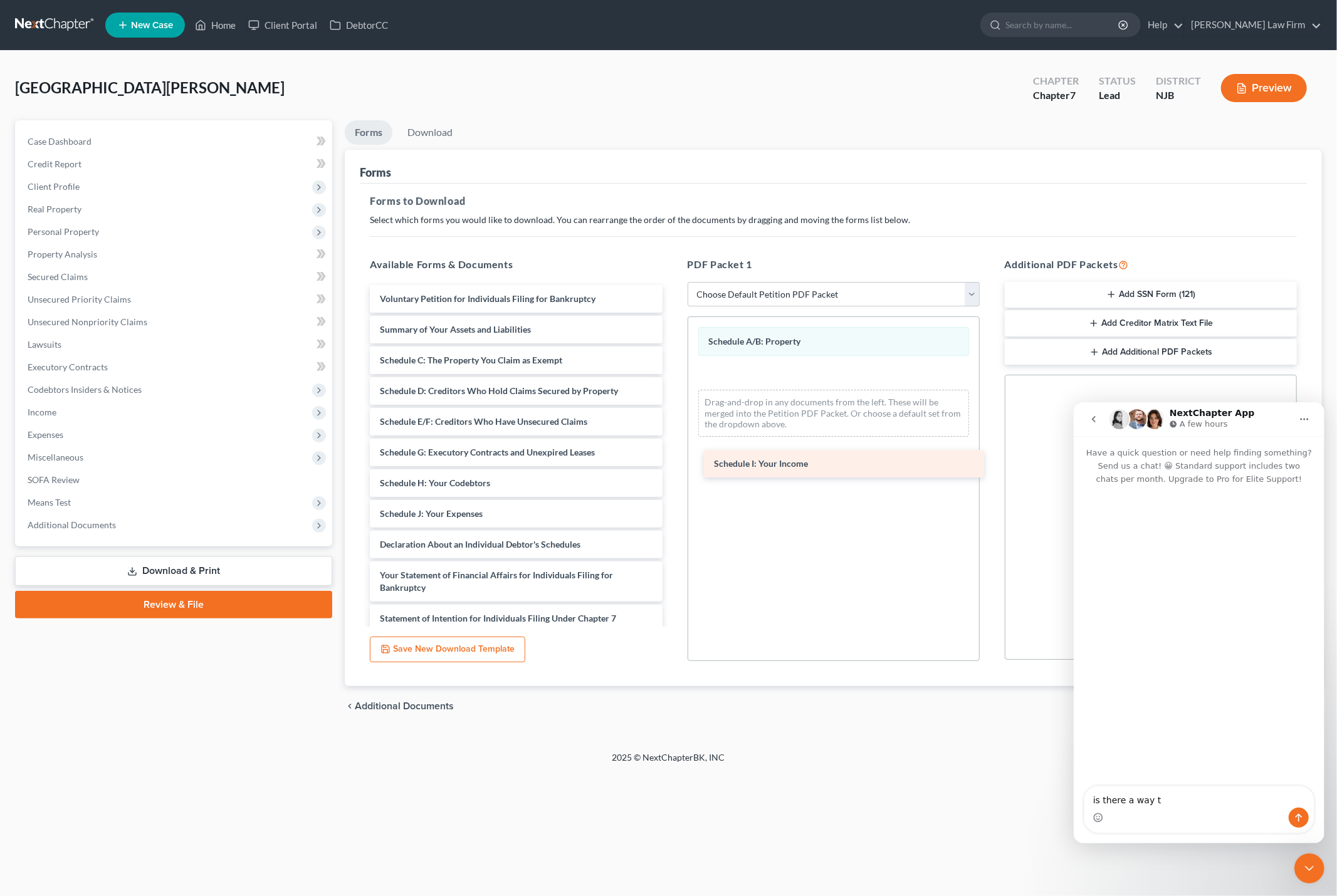
drag, startPoint x: 460, startPoint y: 514, endPoint x: 794, endPoint y: 465, distance: 337.6
click at [672, 465] on div "Schedule I: Your Income Voluntary Petition for Individuals Filing for Bankruptc…" at bounding box center [516, 548] width 313 height 526
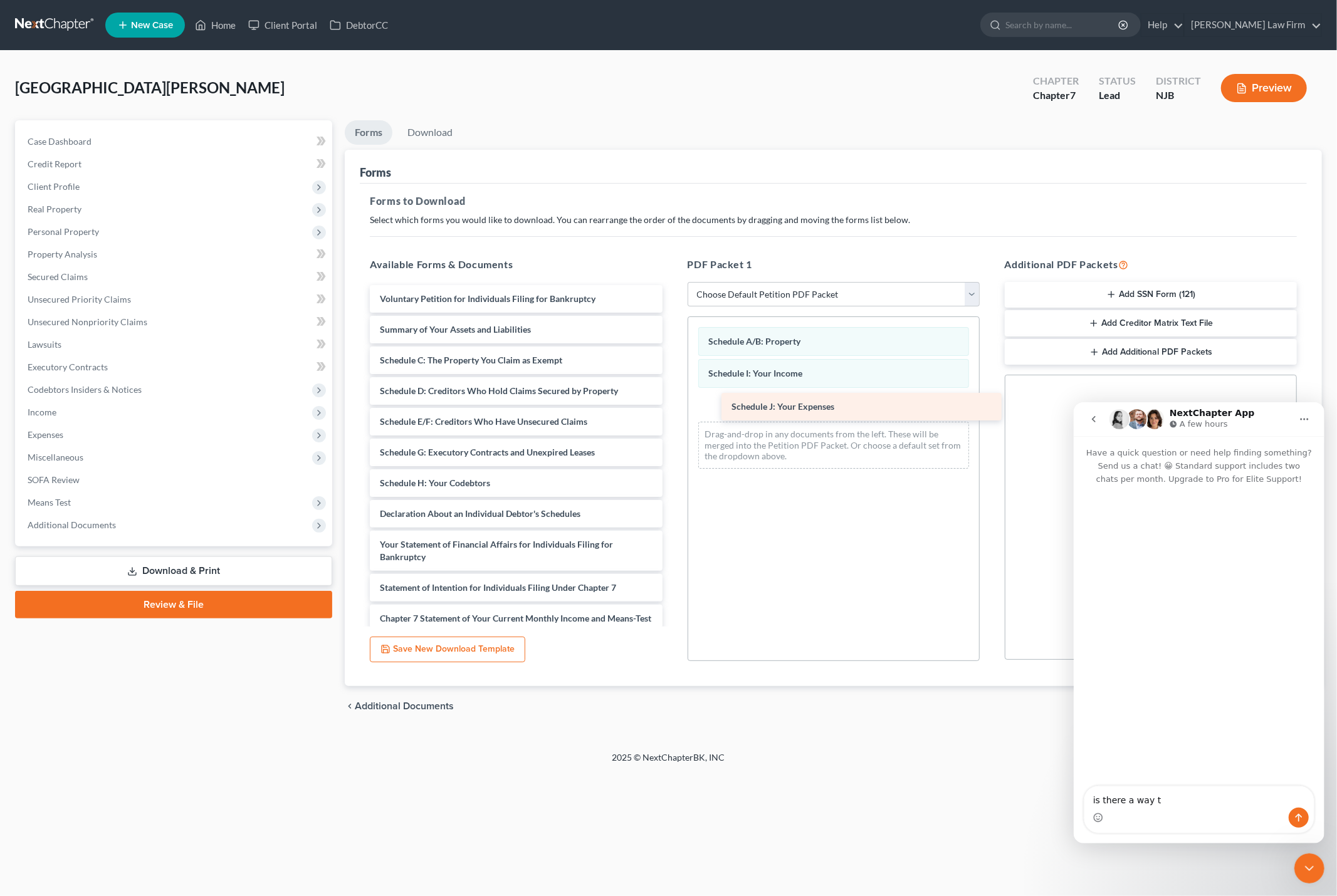
drag, startPoint x: 491, startPoint y: 512, endPoint x: 843, endPoint y: 405, distance: 367.9
click at [672, 405] on div "Schedule J: Your Expenses Voluntary Petition for Individuals Filing for Bankrup…" at bounding box center [516, 532] width 313 height 495
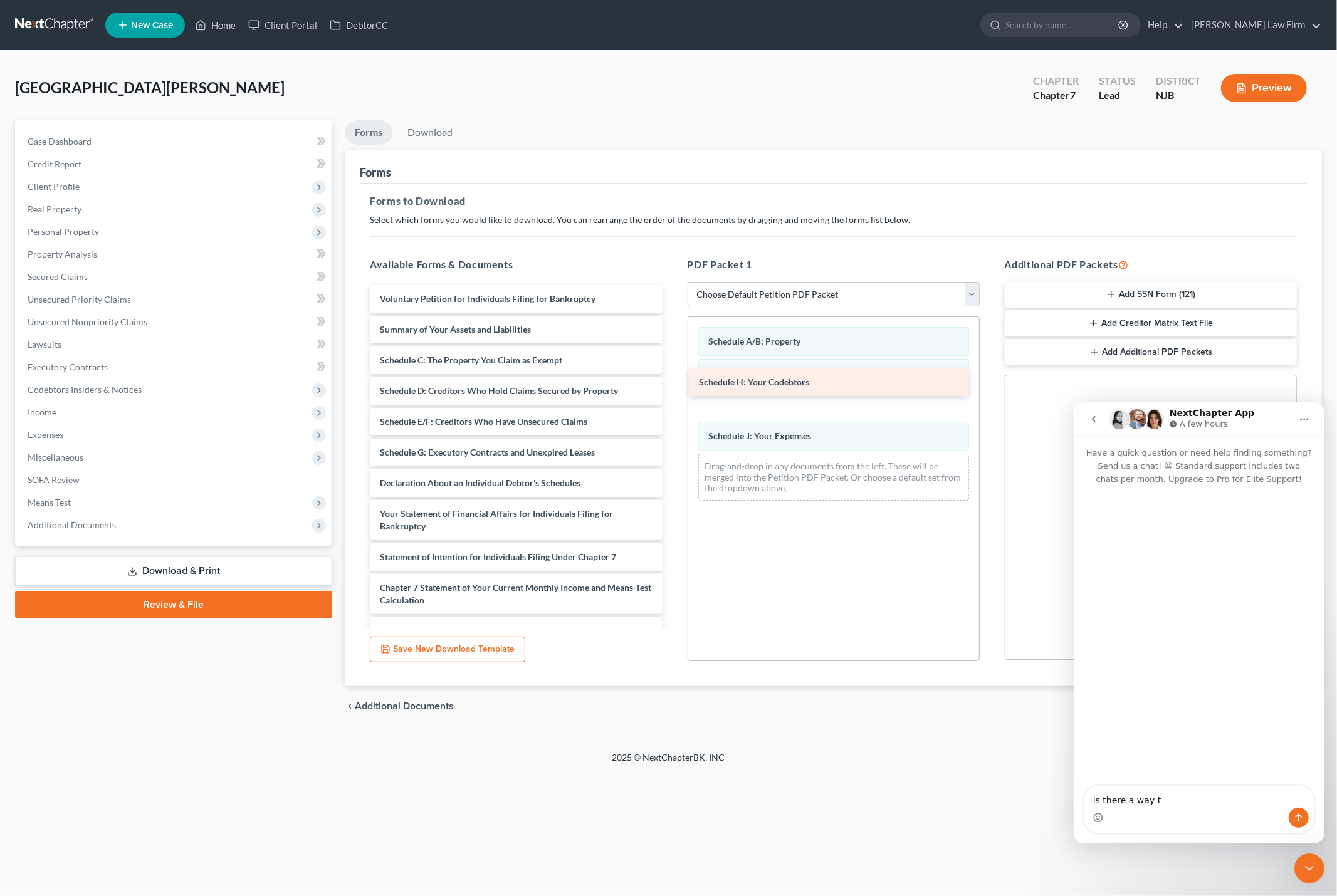
drag, startPoint x: 494, startPoint y: 485, endPoint x: 821, endPoint y: 384, distance: 342.2
click at [672, 384] on div "Schedule H: Your Codebtors Voluntary Petition for Individuals Filing for Bankru…" at bounding box center [516, 517] width 313 height 465
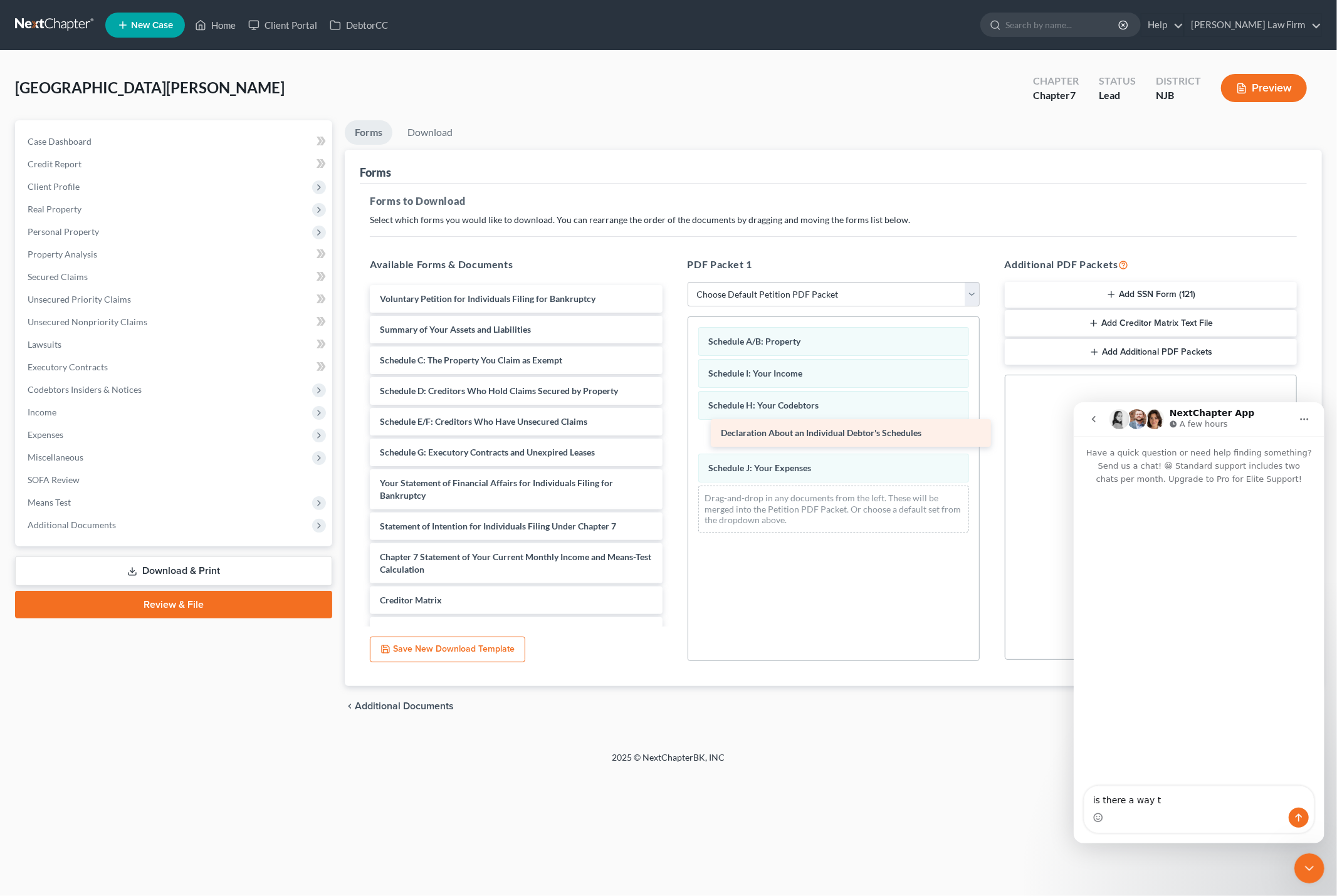
drag, startPoint x: 502, startPoint y: 482, endPoint x: 836, endPoint y: 444, distance: 336.2
click at [672, 444] on div "Declaration About an Individual Debtor's Schedules Voluntary Petition for Indiv…" at bounding box center [516, 502] width 313 height 434
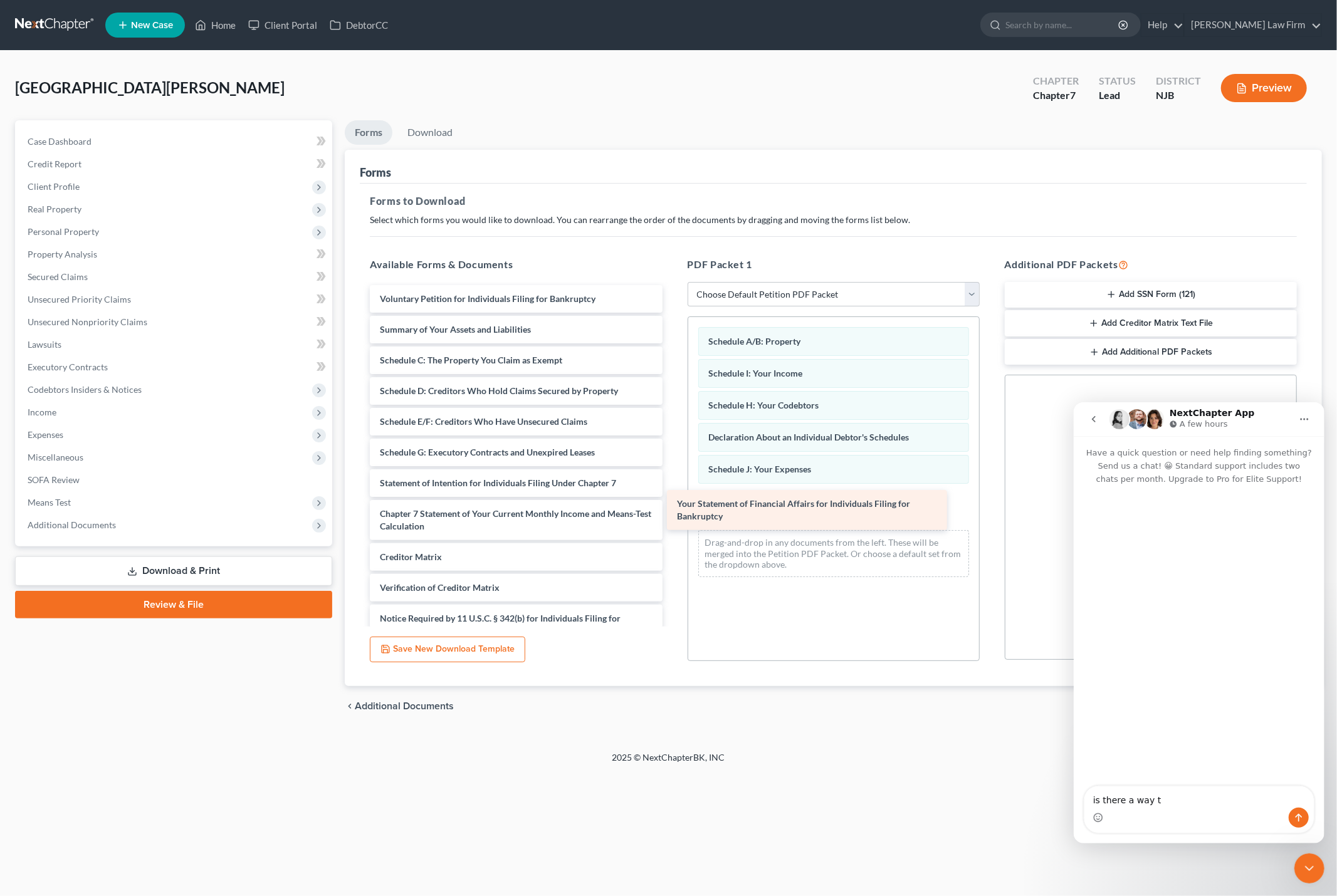
drag, startPoint x: 508, startPoint y: 490, endPoint x: 796, endPoint y: 510, distance: 288.7
click at [672, 512] on div "Your Statement of Financial Affairs for Individuals Filing for Bankruptcy Volun…" at bounding box center [516, 480] width 313 height 390
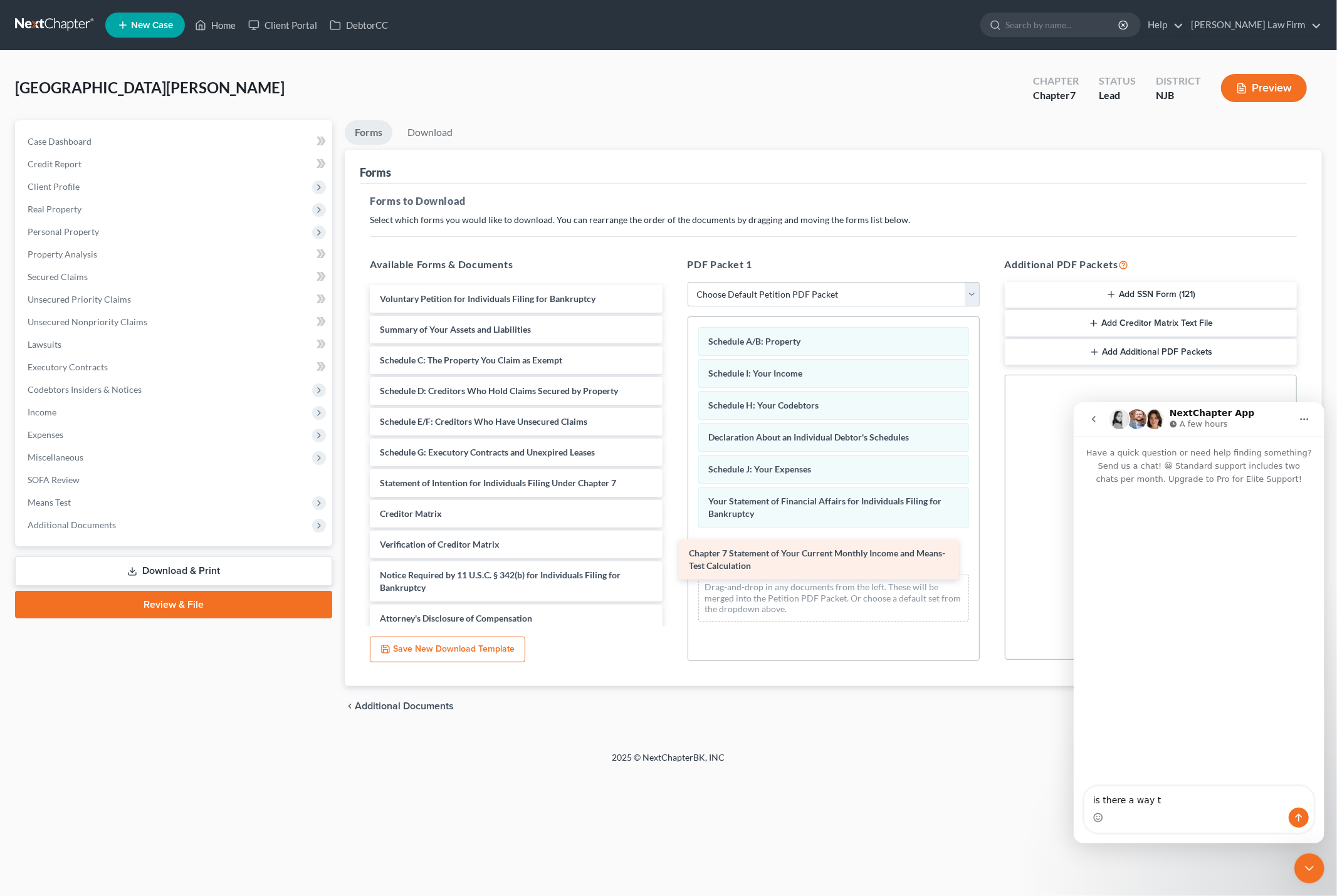
drag, startPoint x: 523, startPoint y: 519, endPoint x: 831, endPoint y: 560, distance: 310.7
click at [672, 560] on div "Chapter 7 Statement of Your Current Monthly Income and Means-Test Calculation V…" at bounding box center [516, 459] width 313 height 347
click at [986, 795] on div "Home New Case Client Portal DebtorCC Alberto Brothers Law Firm liz.albertobroth…" at bounding box center [668, 448] width 1337 height 896
click at [945, 752] on div "2025 © NextChapterBK, INC" at bounding box center [669, 762] width 714 height 22
click at [1260, 86] on button "Preview" at bounding box center [1264, 88] width 86 height 28
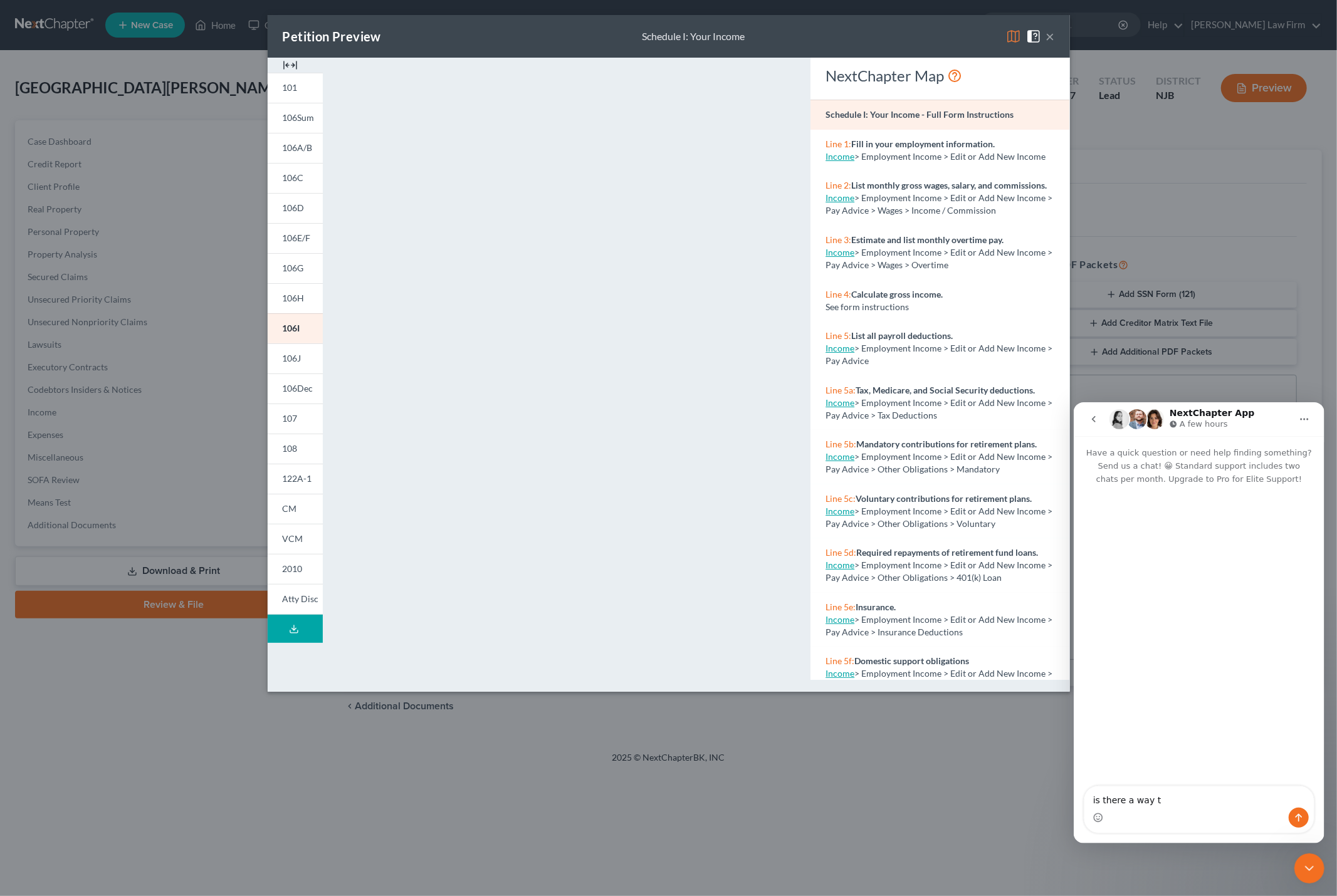
click at [1051, 31] on button "×" at bounding box center [1050, 36] width 9 height 15
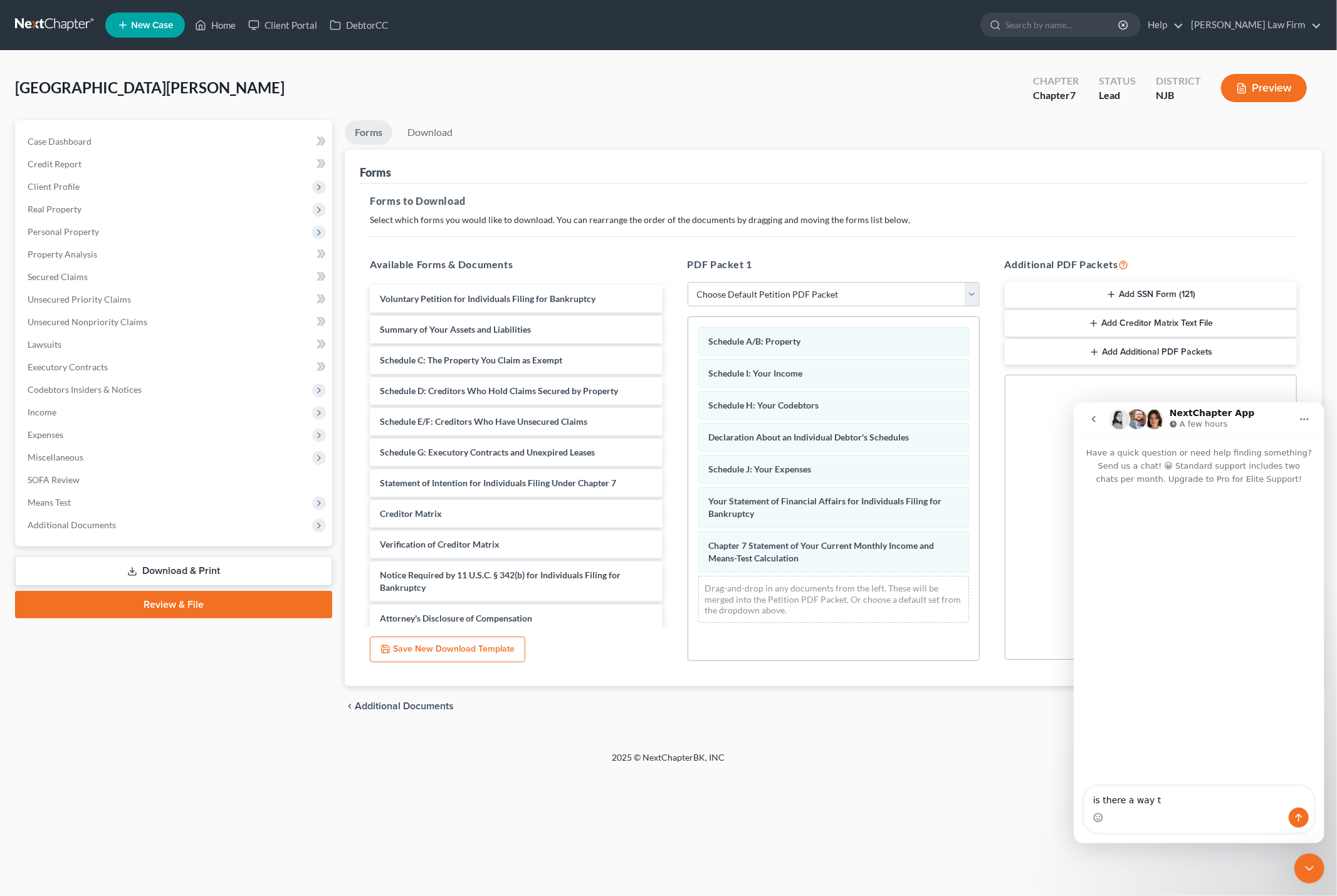
click at [447, 652] on button "Save New Download Template" at bounding box center [447, 650] width 155 height 26
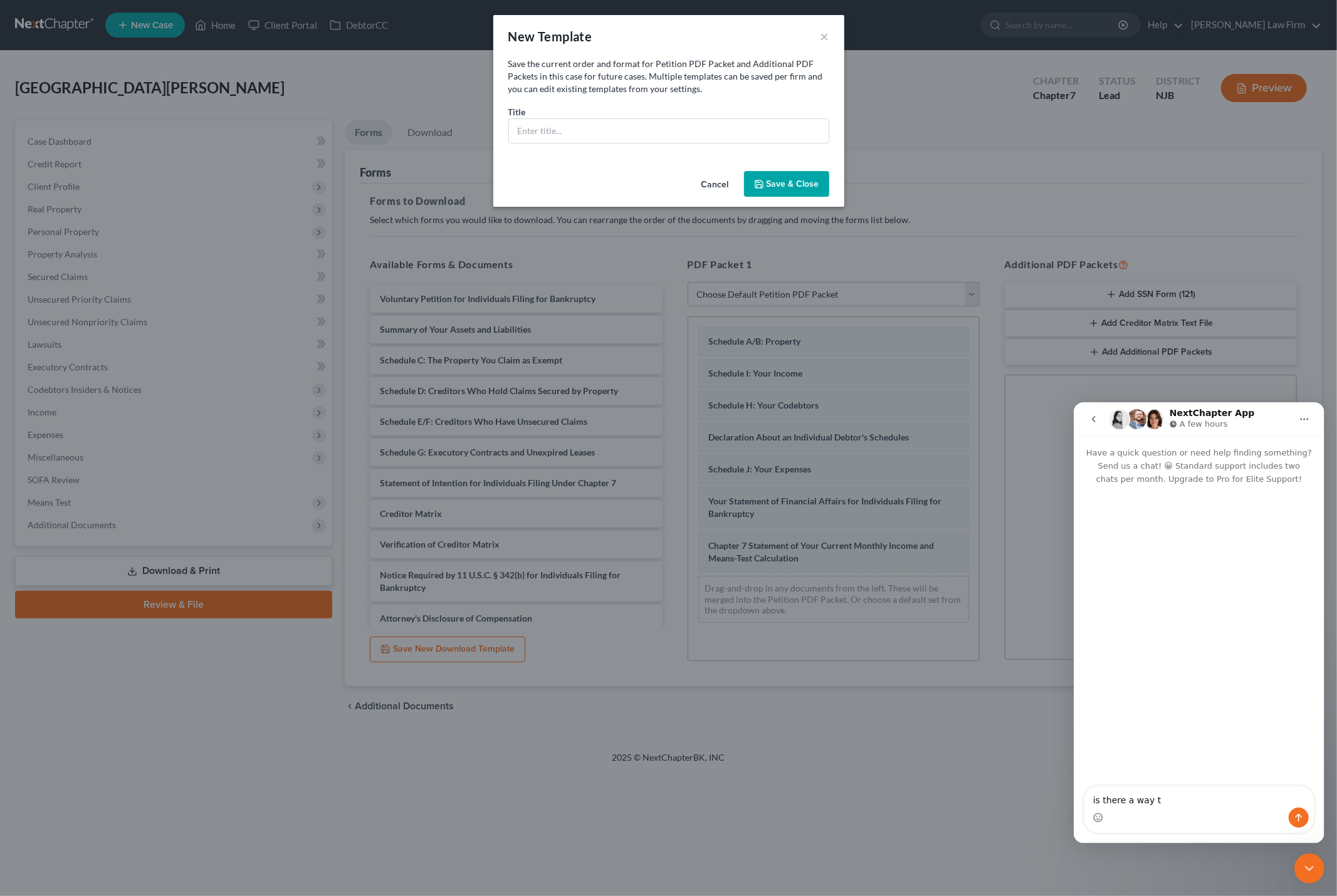
click at [715, 183] on button "Cancel" at bounding box center [715, 184] width 48 height 25
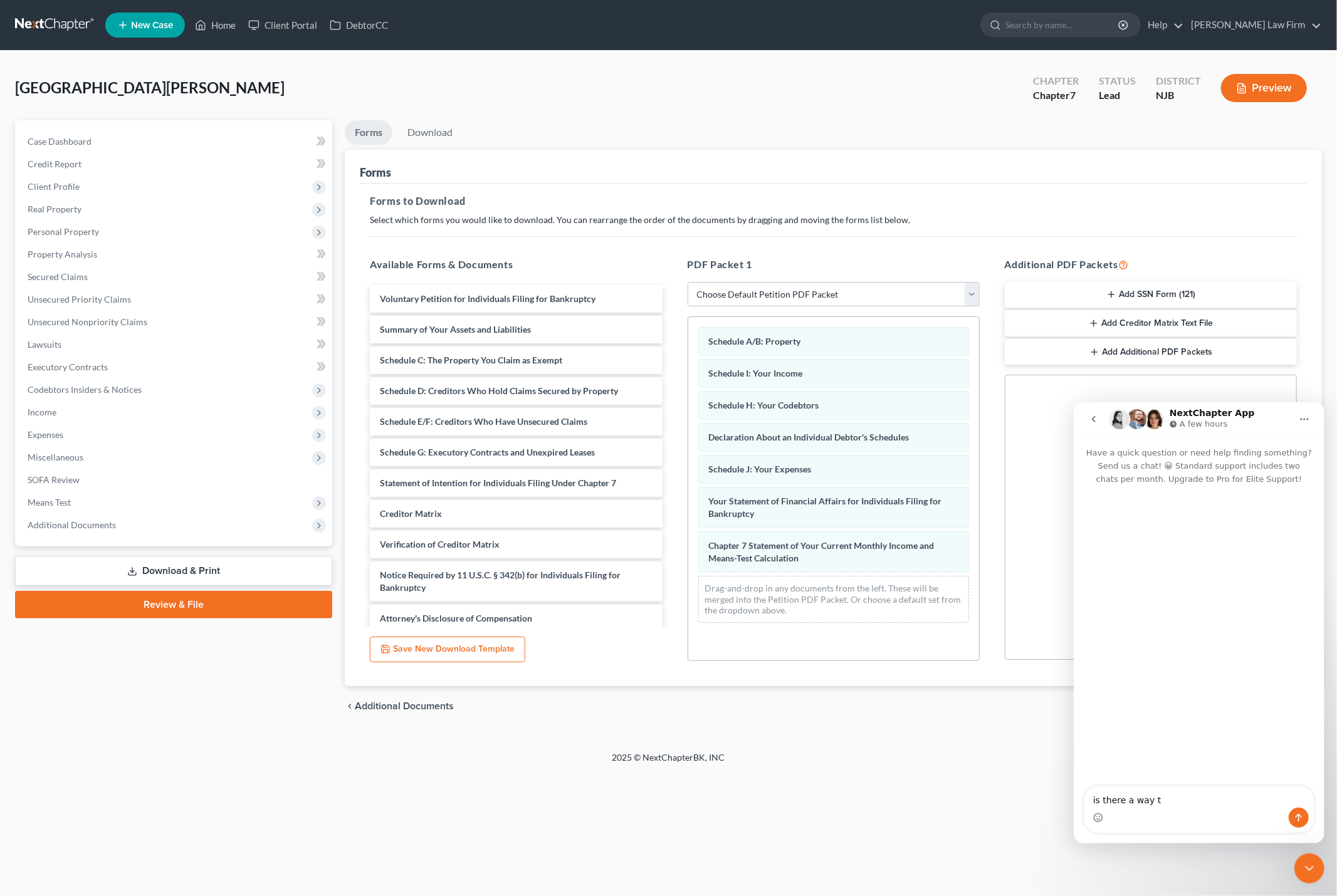
click at [217, 565] on link "Download & Print" at bounding box center [174, 571] width 318 height 30
click at [208, 569] on link "Download & Print" at bounding box center [174, 571] width 318 height 30
click at [427, 136] on link "Download" at bounding box center [430, 133] width 65 height 25
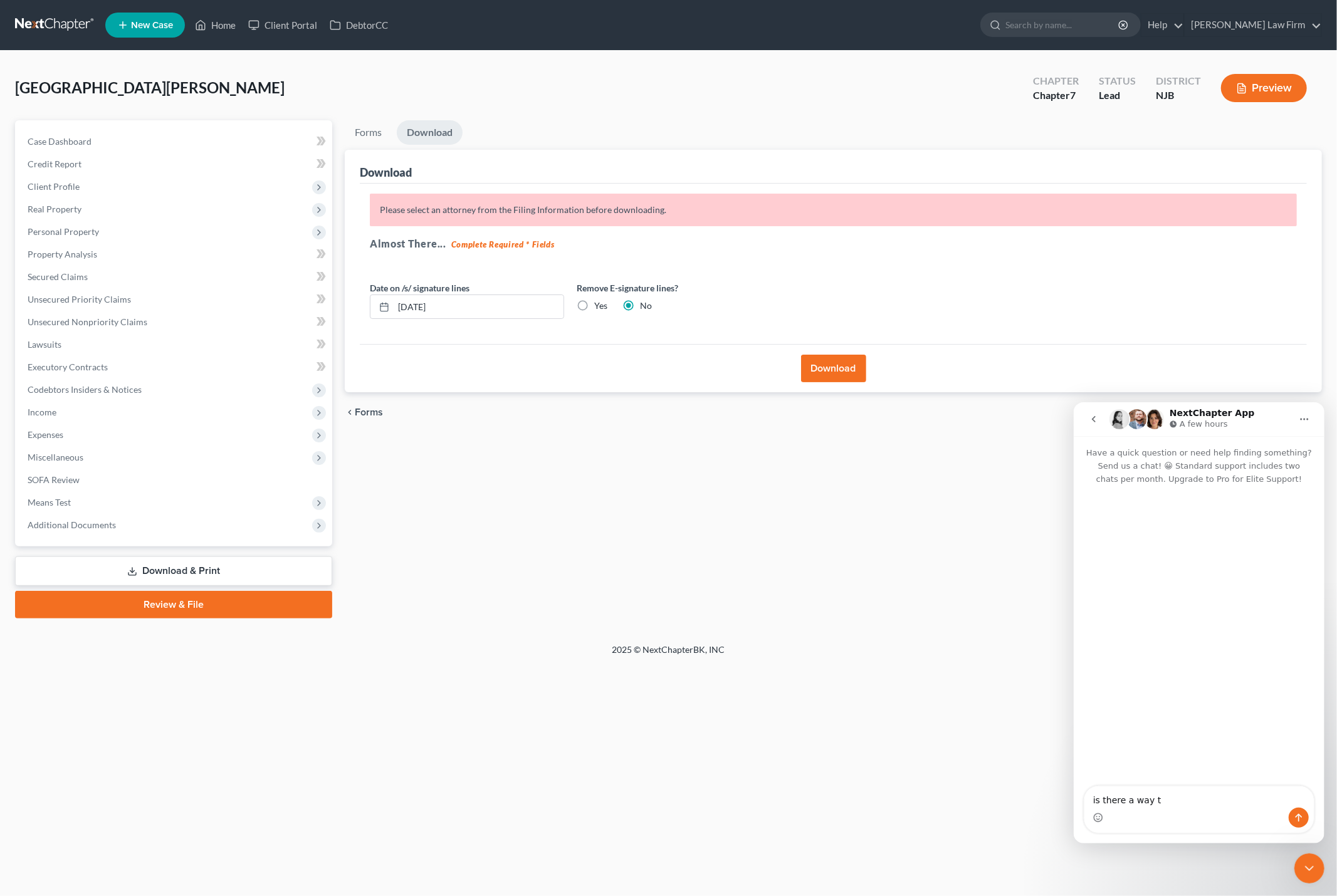
click at [828, 366] on button "Download" at bounding box center [833, 368] width 65 height 27
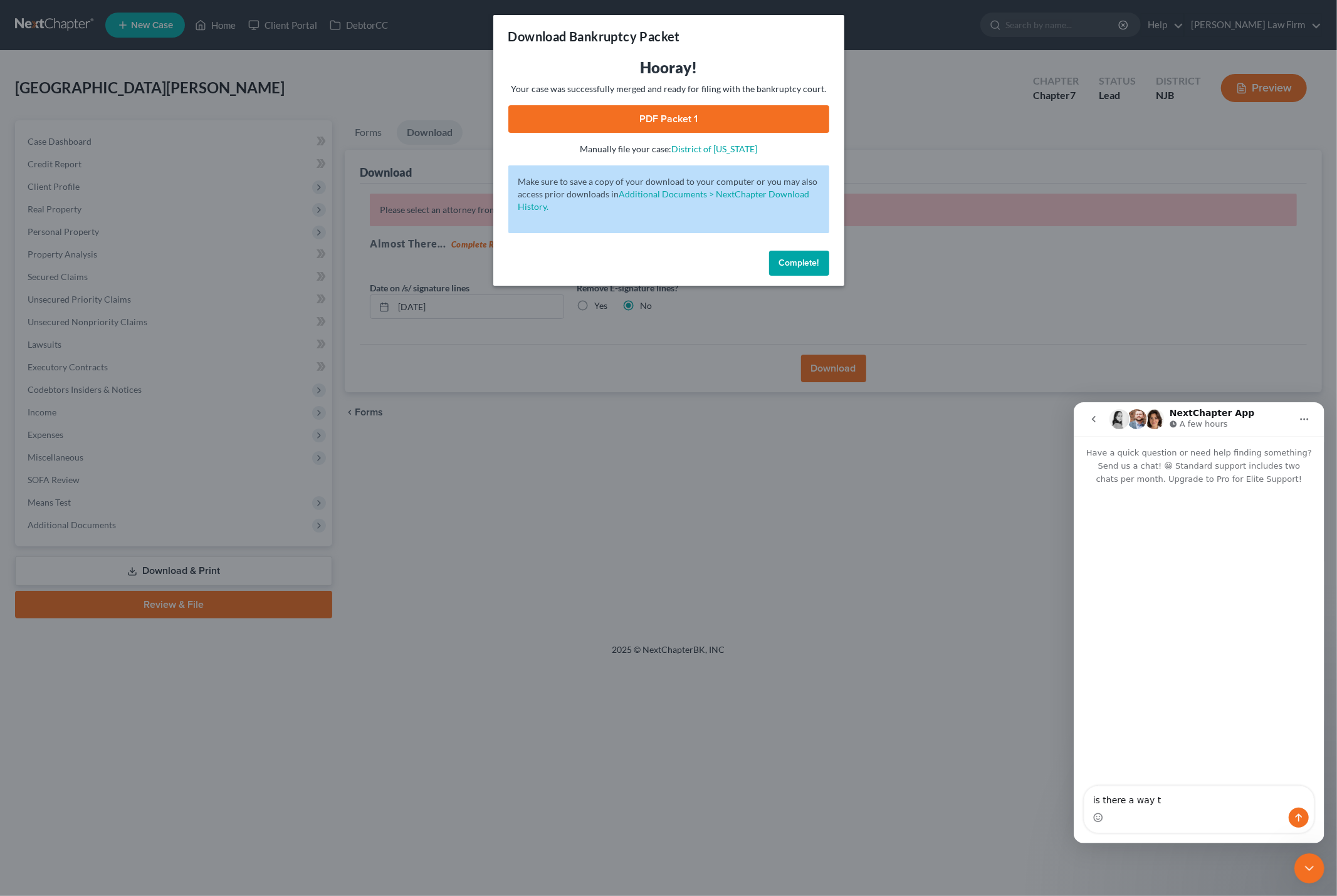
click at [799, 265] on span "Complete!" at bounding box center [799, 263] width 41 height 11
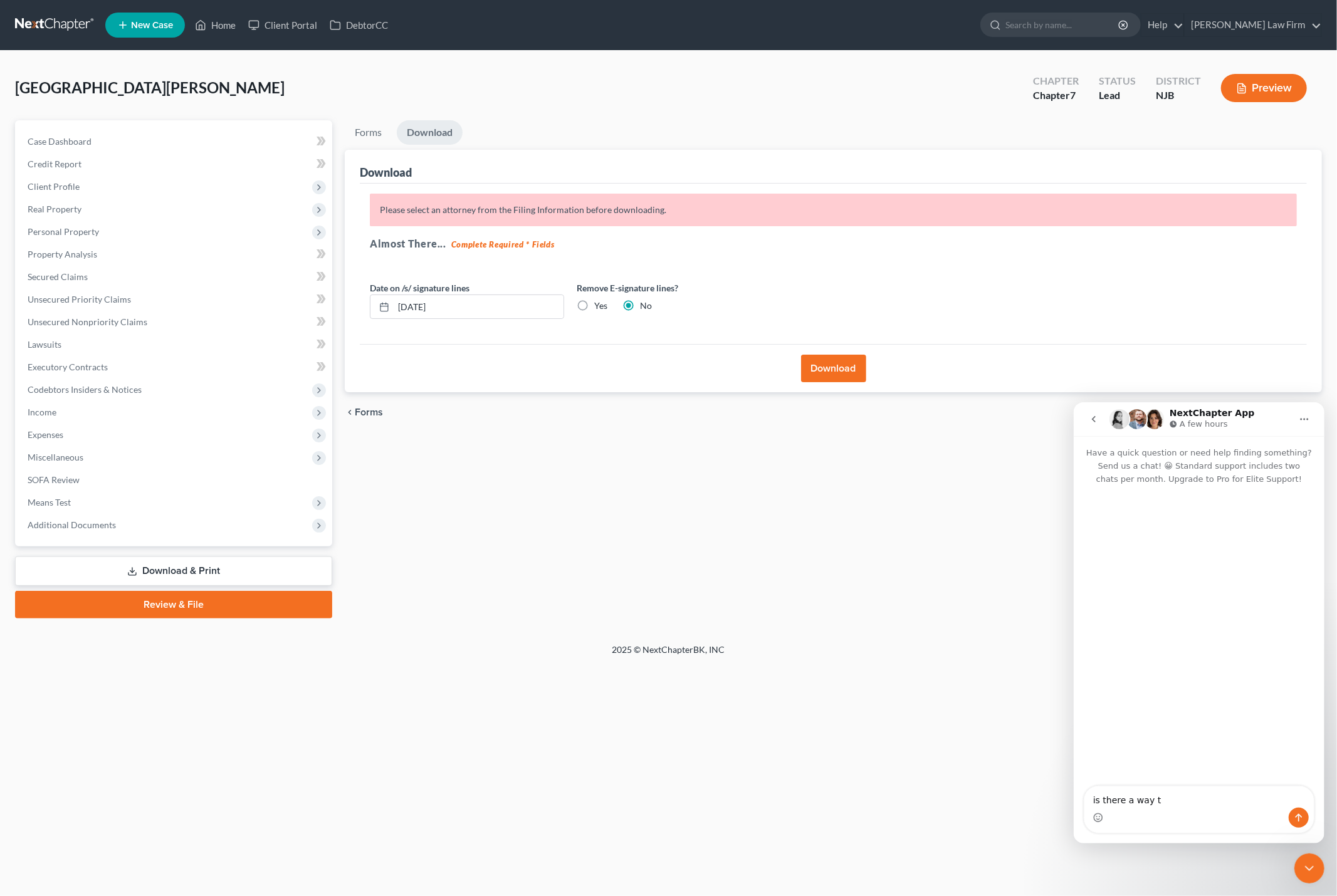
click at [831, 372] on button "Download" at bounding box center [833, 368] width 65 height 27
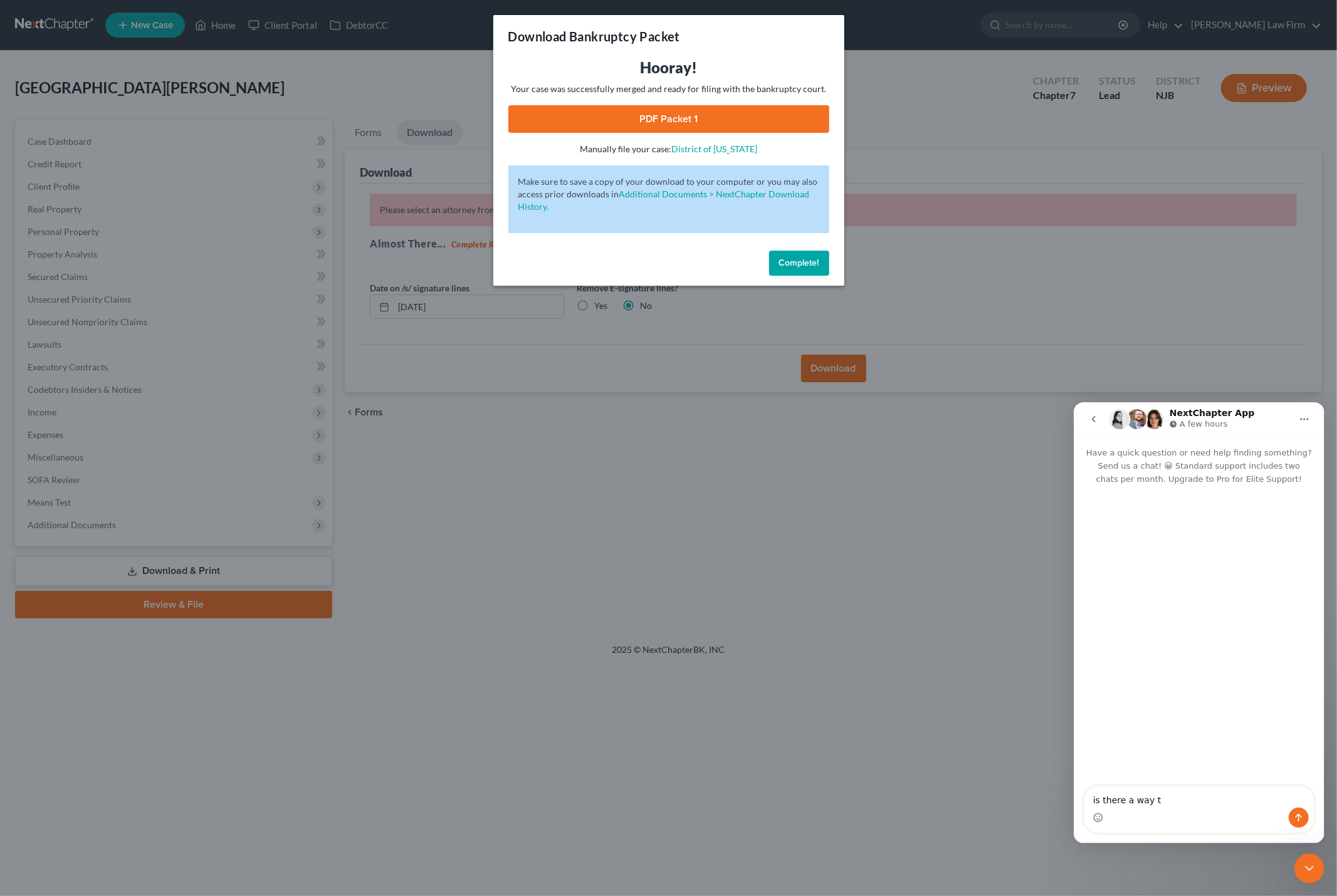
click at [658, 117] on link "PDF Packet 1" at bounding box center [669, 118] width 321 height 27
